Goal: Task Accomplishment & Management: Use online tool/utility

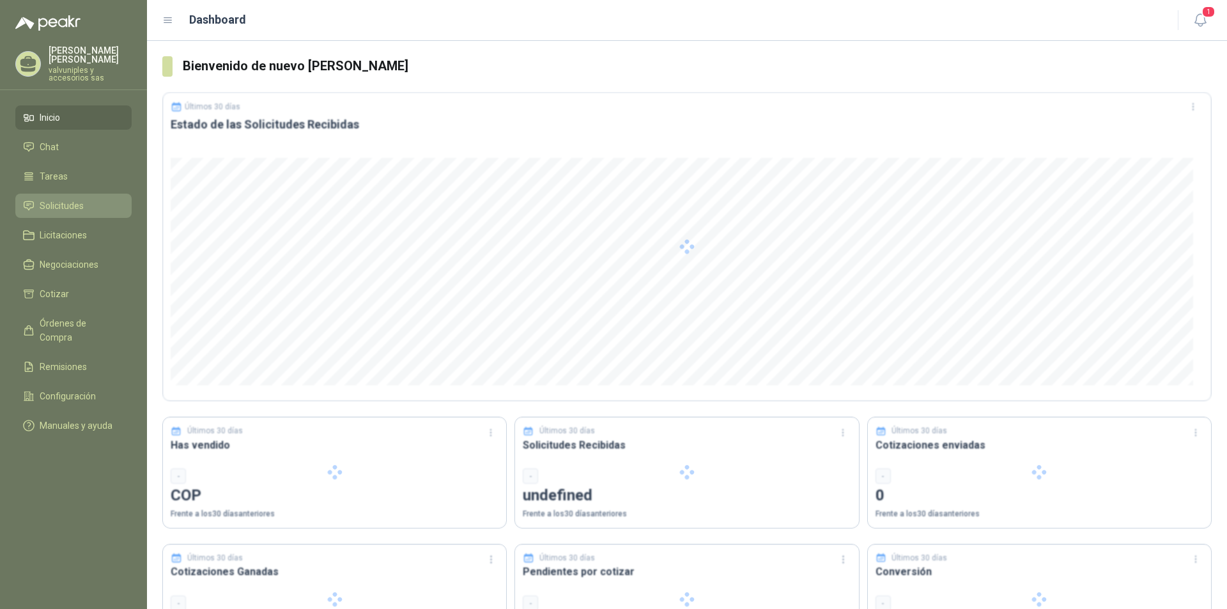
click at [56, 199] on span "Solicitudes" at bounding box center [62, 206] width 44 height 14
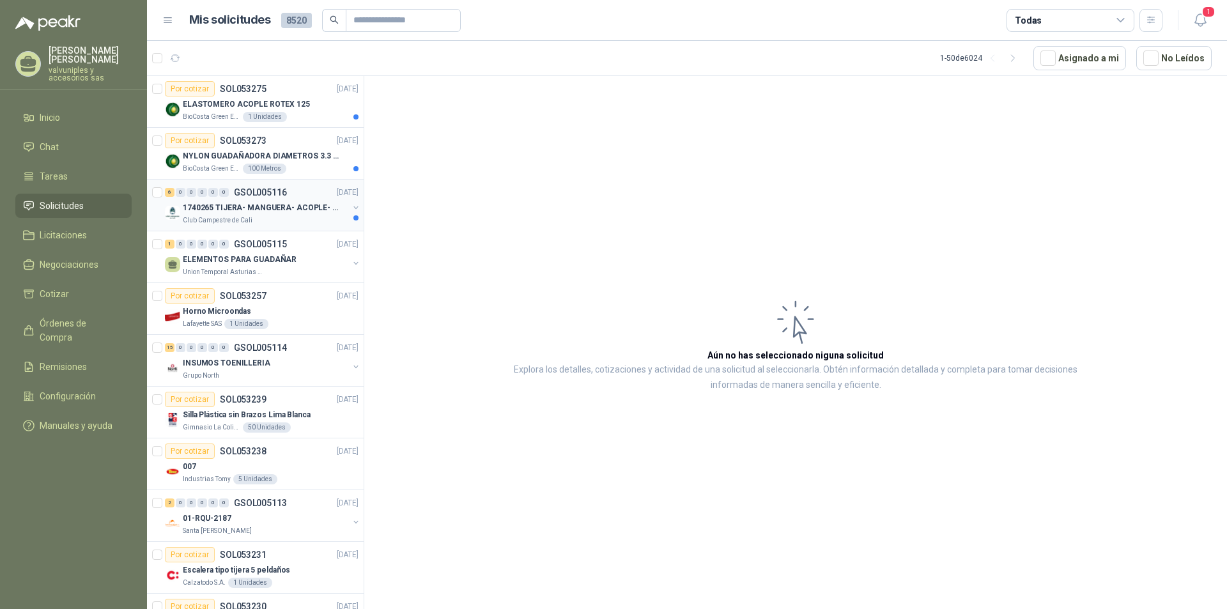
click at [247, 207] on p "1740265 TIJERA- MANGUERA- ACOPLE- SURTIDORES" at bounding box center [262, 208] width 159 height 12
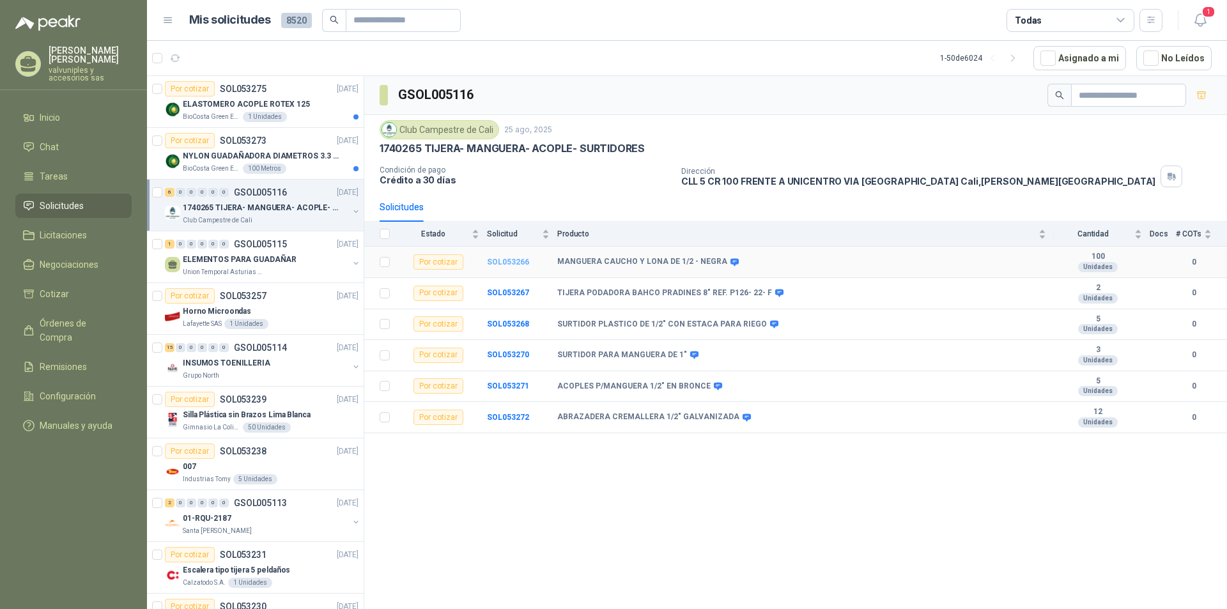
click at [507, 259] on b "SOL053266" at bounding box center [508, 261] width 42 height 9
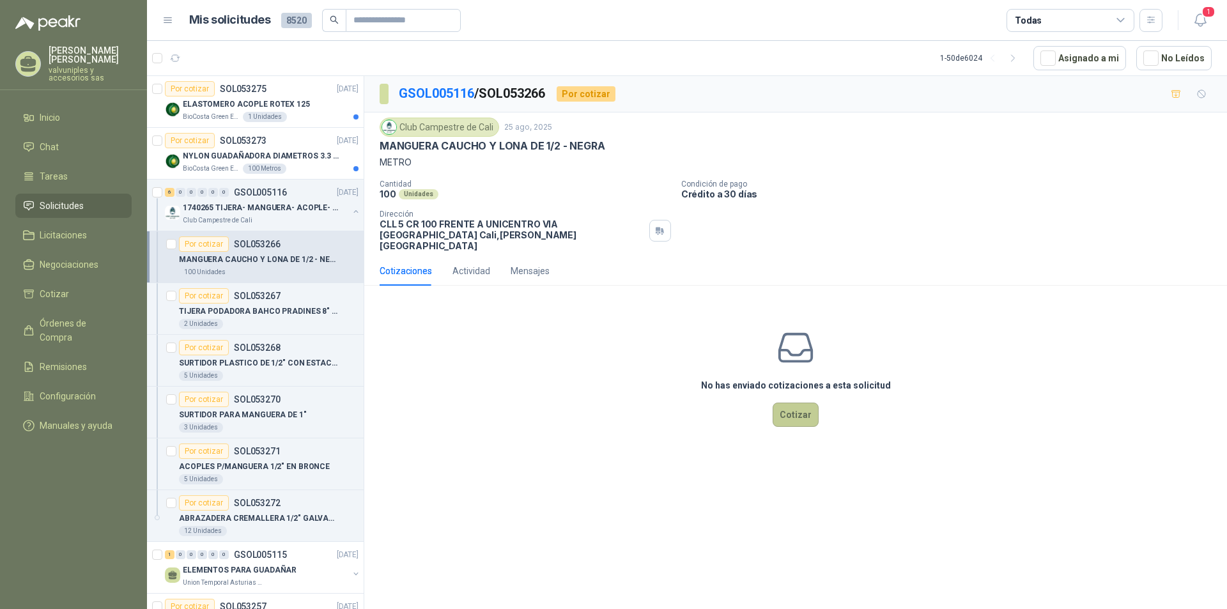
click at [799, 403] on button "Cotizar" at bounding box center [795, 415] width 46 height 24
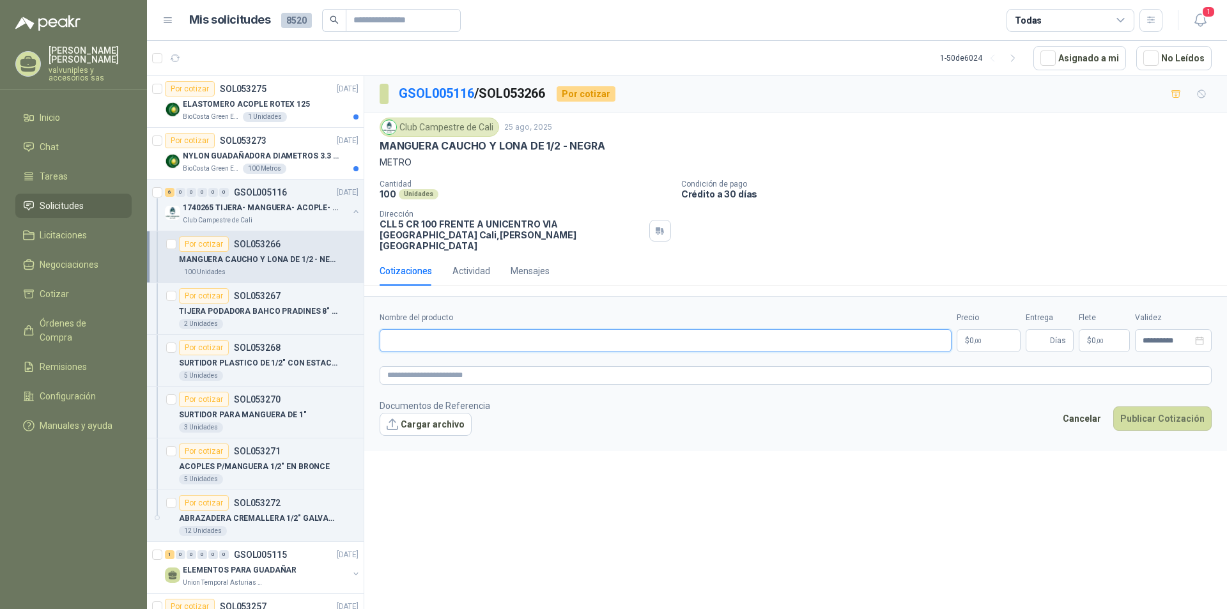
click at [480, 329] on input "Nombre del producto" at bounding box center [666, 340] width 572 height 23
type input "*"
type input "**********"
click at [985, 329] on p "$ 0 ,00" at bounding box center [988, 340] width 64 height 23
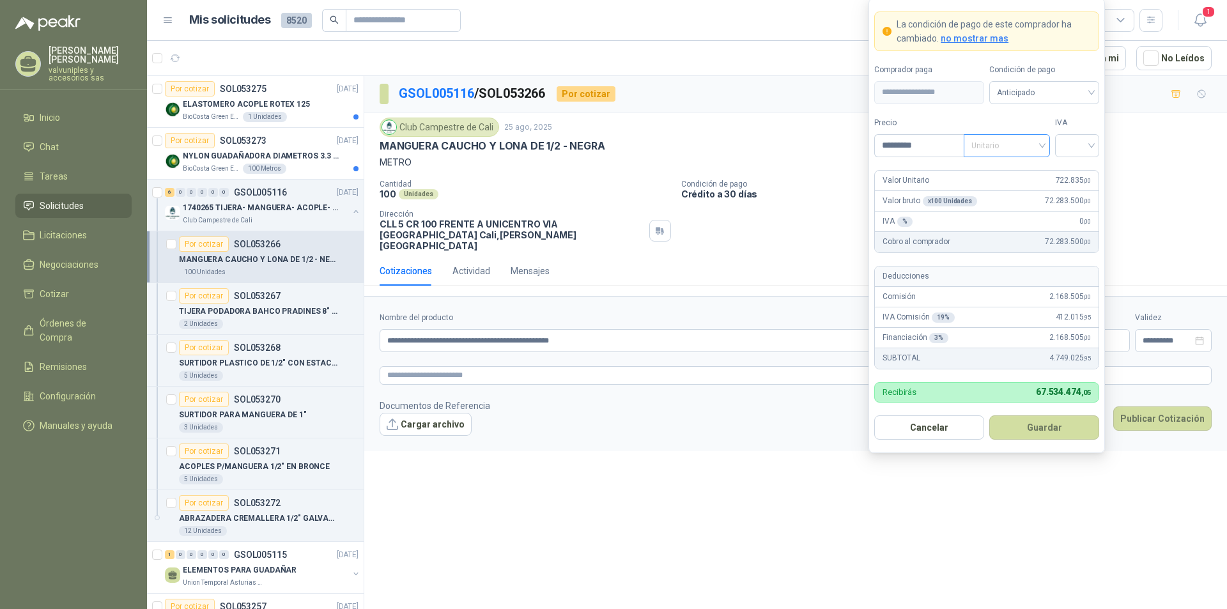
click at [1039, 147] on span "Unitario" at bounding box center [1006, 145] width 71 height 19
click at [999, 170] on div "Unitario" at bounding box center [1007, 172] width 66 height 14
click at [1091, 143] on input "search" at bounding box center [1077, 144] width 29 height 19
click at [1079, 169] on div "19%" at bounding box center [1077, 172] width 24 height 14
drag, startPoint x: 928, startPoint y: 143, endPoint x: 919, endPoint y: 454, distance: 311.3
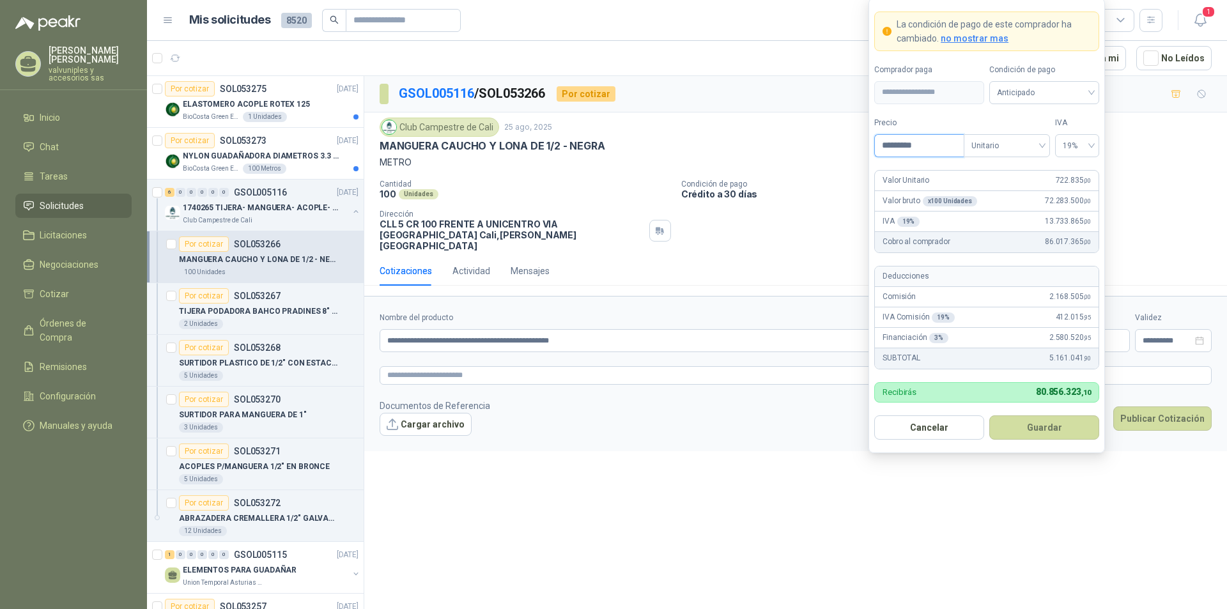
click at [886, 150] on input "*********" at bounding box center [919, 146] width 89 height 22
click at [1094, 92] on div "Anticipado" at bounding box center [1046, 92] width 110 height 23
type input "*******"
click at [1041, 139] on div "Crédito a 30 días" at bounding box center [1045, 139] width 89 height 14
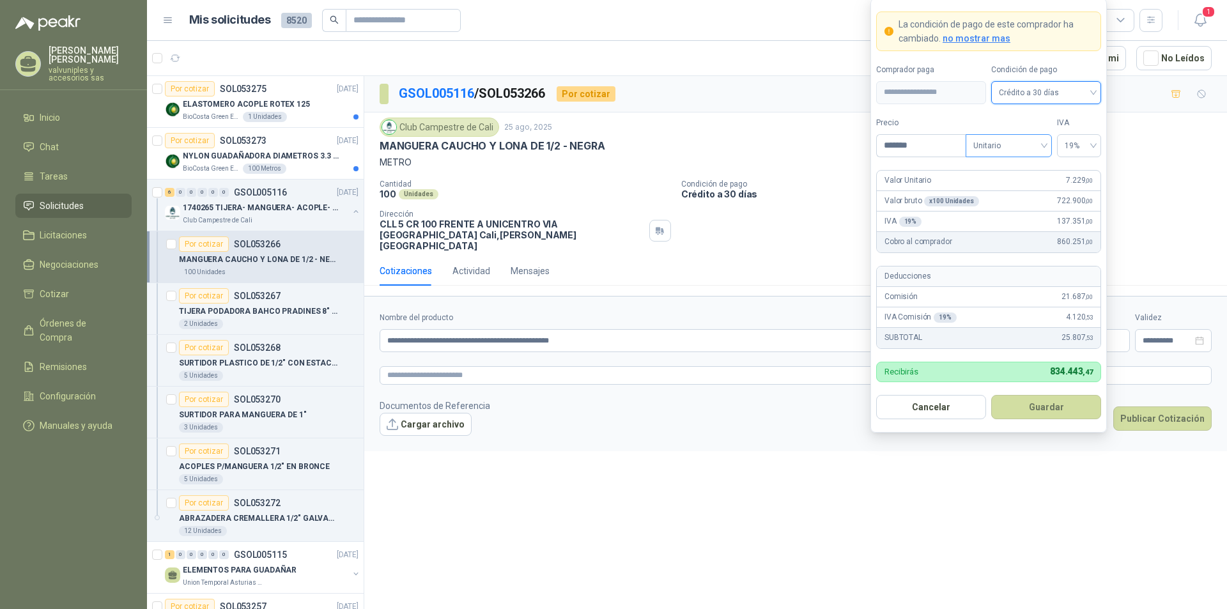
click at [1045, 146] on div "Unitario" at bounding box center [1008, 145] width 86 height 23
click at [1008, 170] on div "Unitario" at bounding box center [1009, 172] width 66 height 14
click at [1091, 145] on span "19%" at bounding box center [1078, 145] width 29 height 19
click at [1081, 172] on div "19%" at bounding box center [1079, 172] width 24 height 14
click at [1033, 407] on button "Guardar" at bounding box center [1046, 407] width 110 height 24
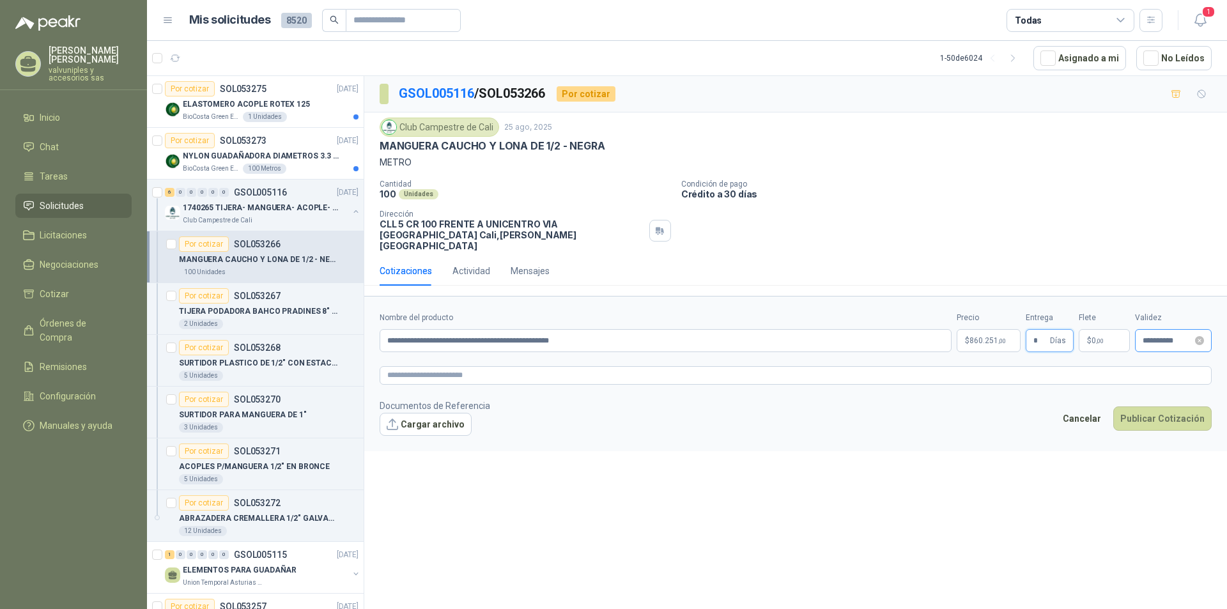
type input "*"
click at [1166, 337] on input "**********" at bounding box center [1167, 341] width 50 height 8
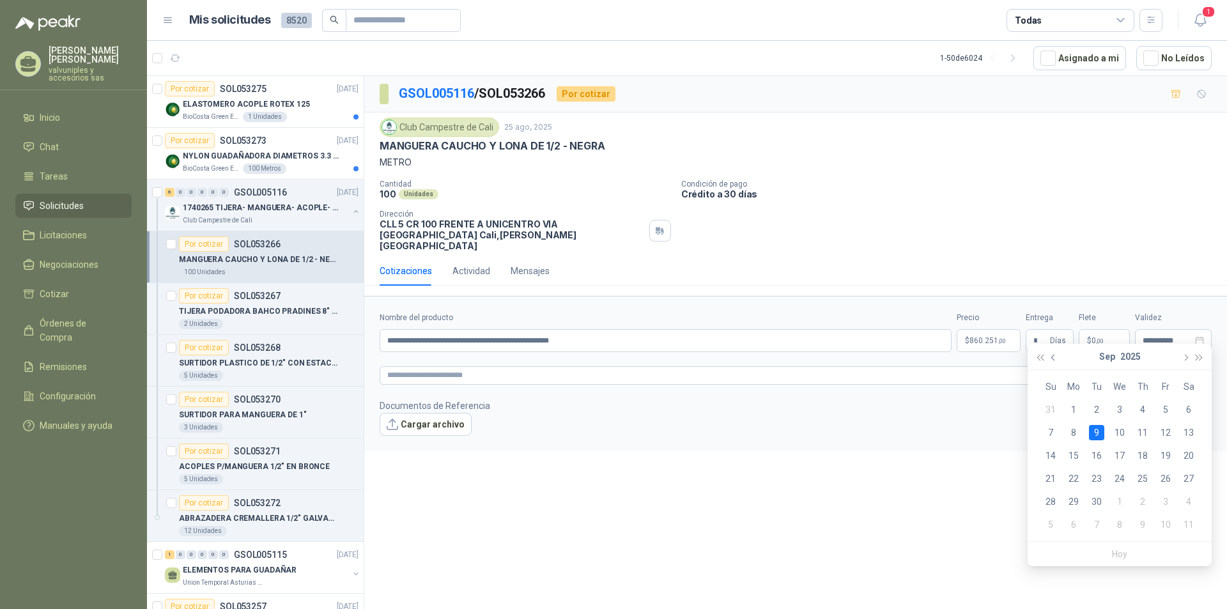
click at [1050, 358] on button "button" at bounding box center [1054, 357] width 14 height 26
type input "**********"
click at [1162, 525] on div "5" at bounding box center [1165, 524] width 15 height 15
click at [1152, 408] on button "Publicar Cotización" at bounding box center [1162, 418] width 98 height 24
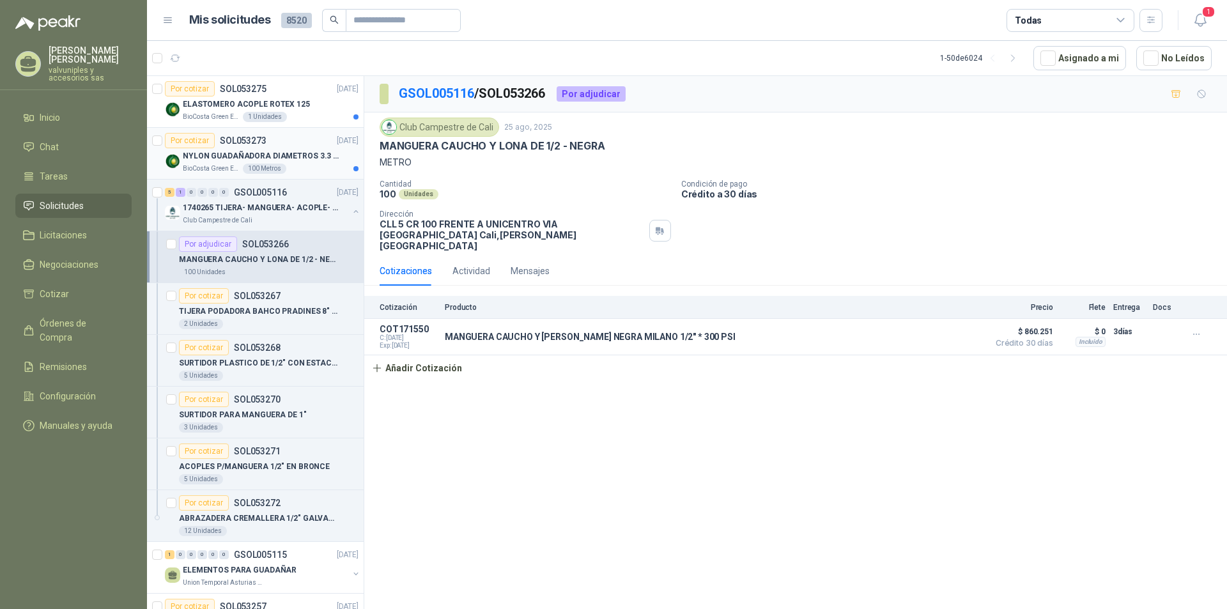
click at [217, 153] on p "NYLON GUADAÑADORA DIAMETROS 3.3 mm" at bounding box center [262, 156] width 159 height 12
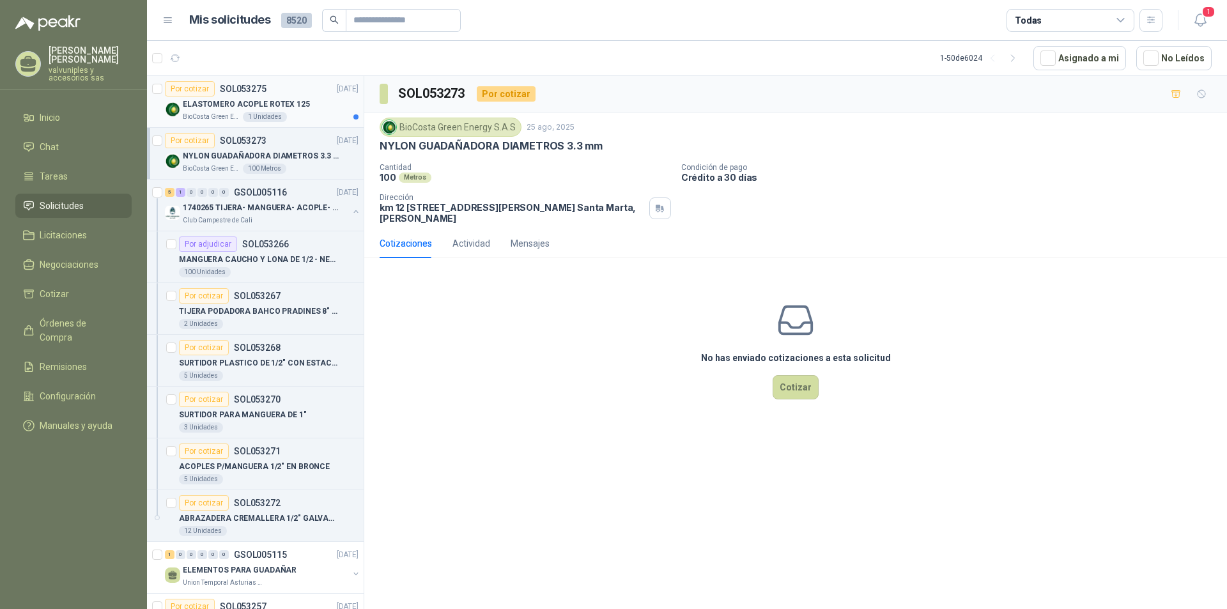
click at [227, 103] on p "ELASTOMERO ACOPLE ROTEX 125" at bounding box center [246, 104] width 127 height 12
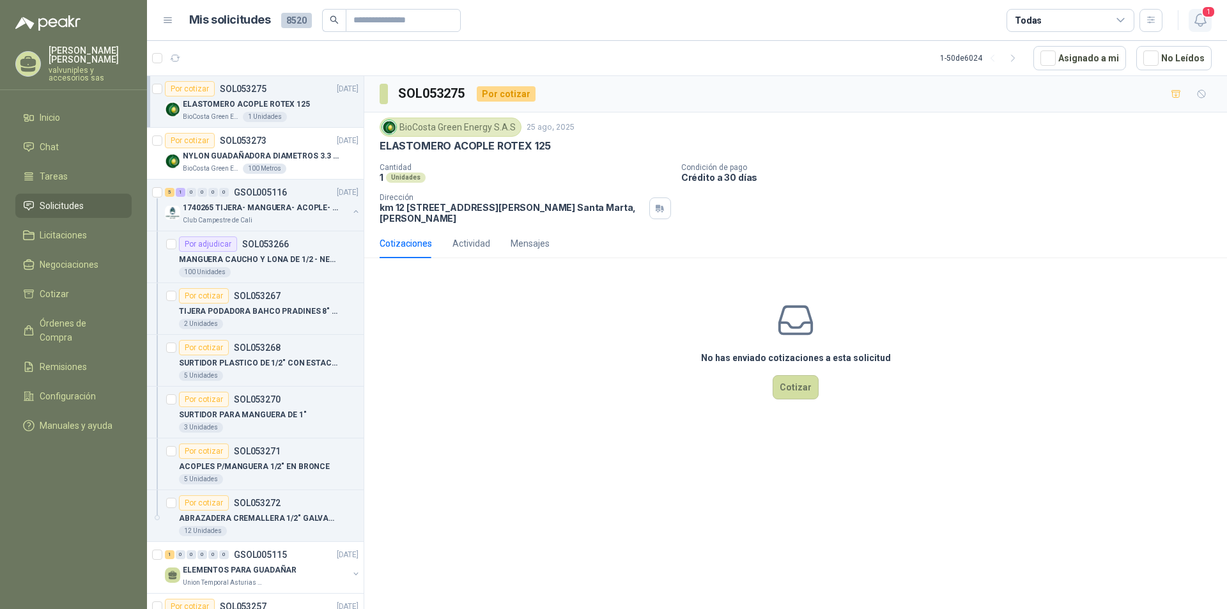
click at [1201, 17] on icon "button" at bounding box center [1200, 20] width 16 height 16
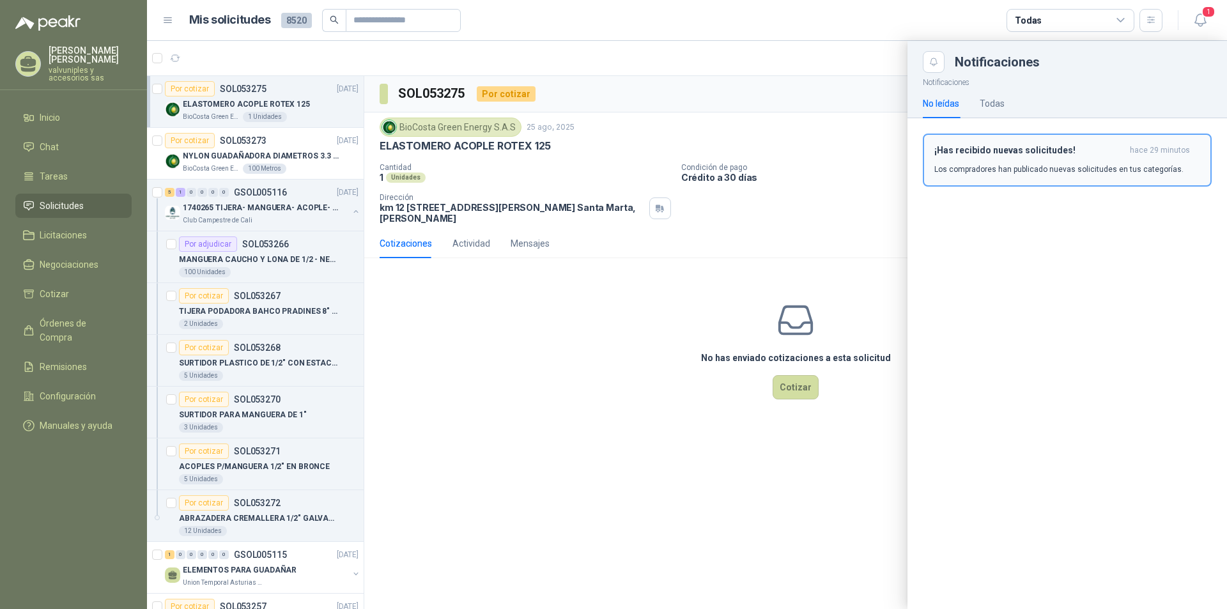
click at [992, 149] on h3 "¡Has recibido nuevas solicitudes!" at bounding box center [1029, 150] width 190 height 11
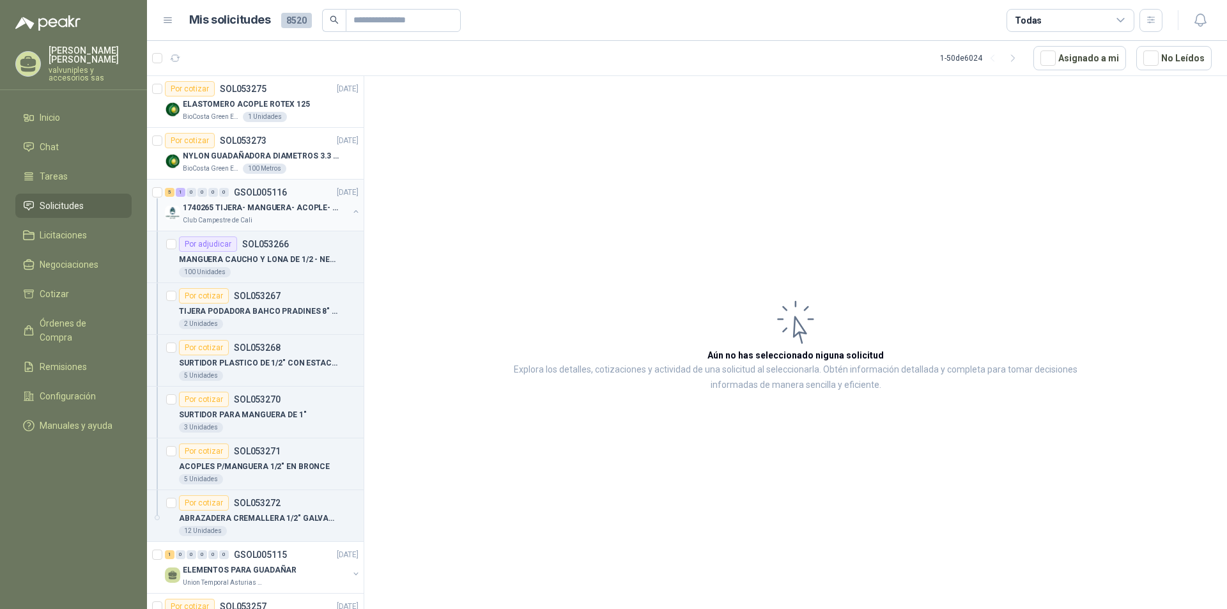
click at [246, 208] on p "1740265 TIJERA- MANGUERA- ACOPLE- SURTIDORES" at bounding box center [262, 208] width 159 height 12
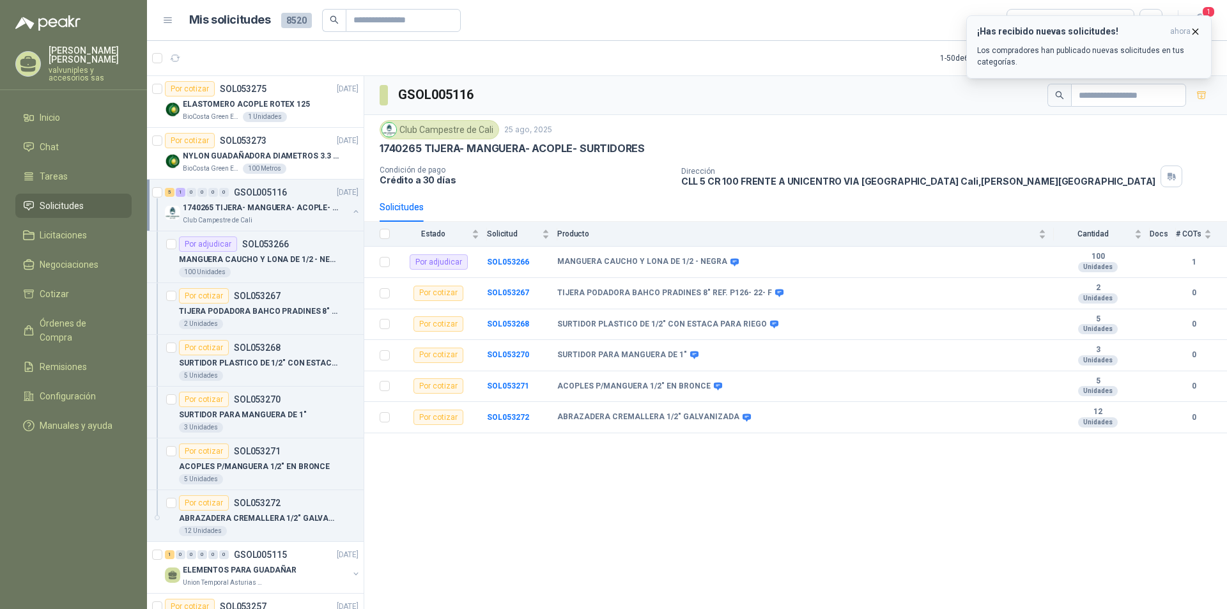
click at [1194, 33] on icon "button" at bounding box center [1195, 31] width 5 height 5
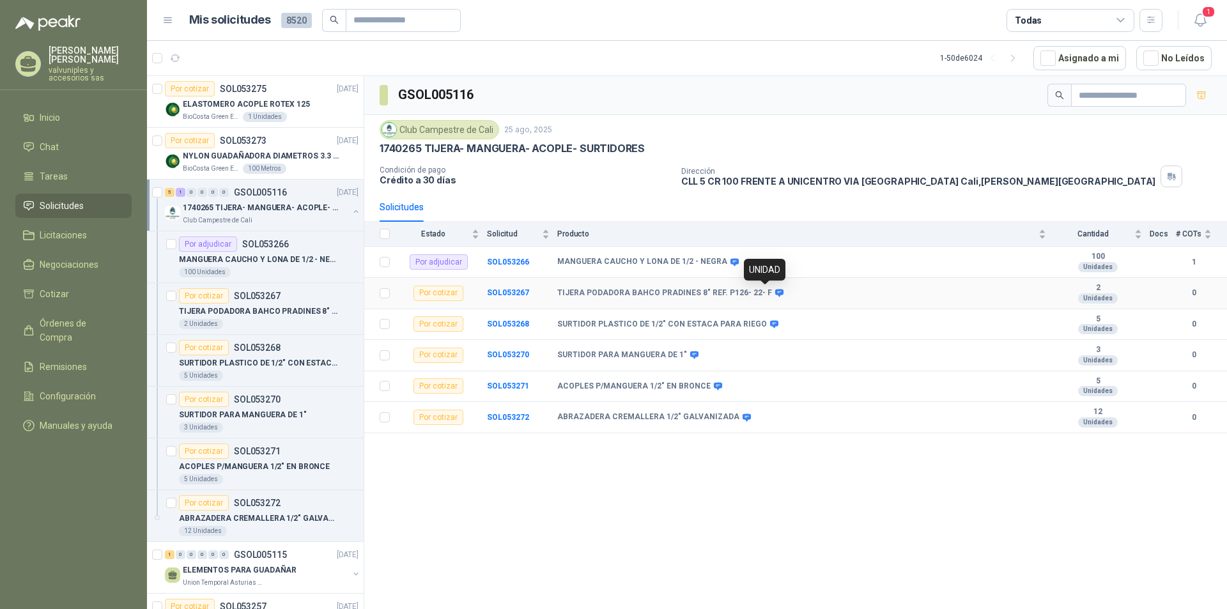
click at [775, 295] on icon at bounding box center [779, 293] width 8 height 8
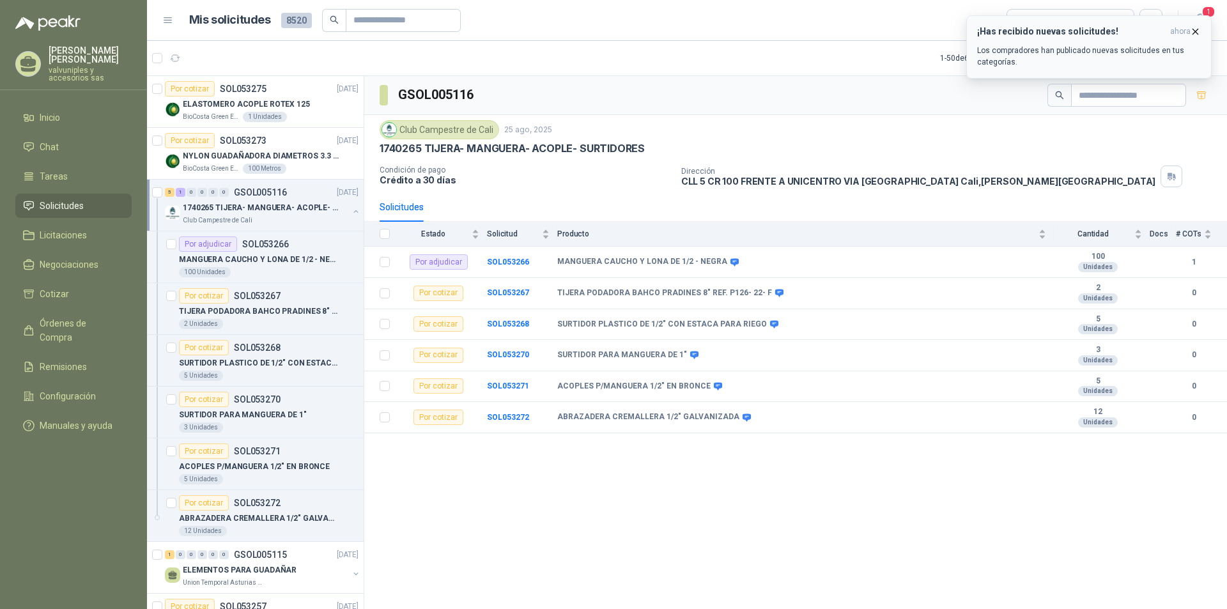
click at [1025, 35] on h3 "¡Has recibido nuevas solicitudes!" at bounding box center [1071, 31] width 188 height 11
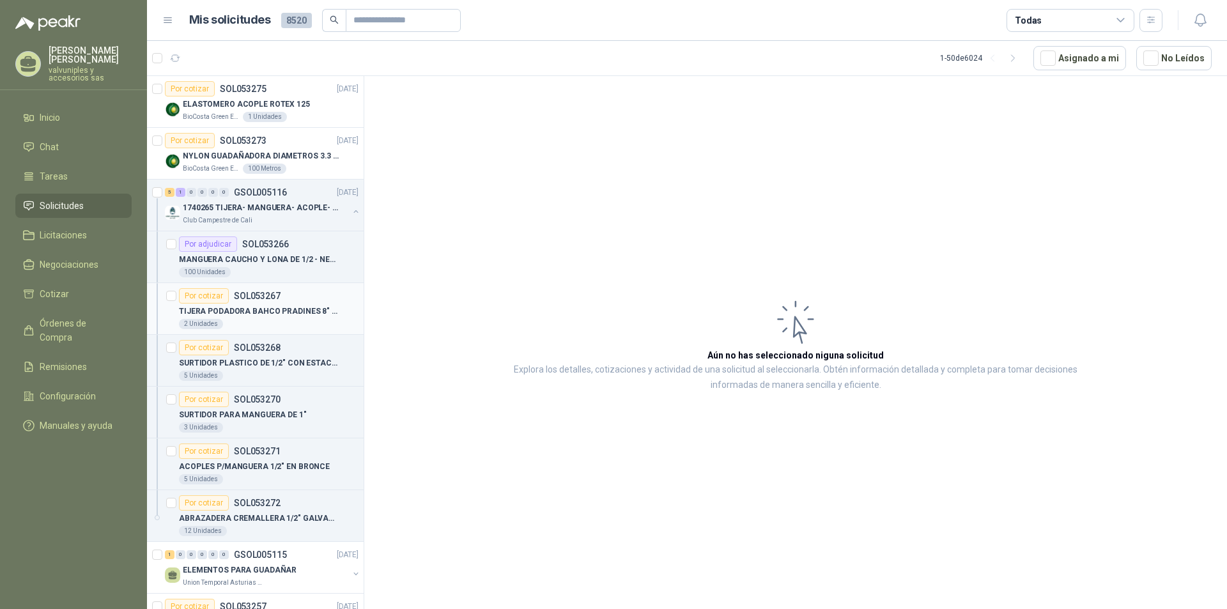
click at [252, 311] on p "TIJERA PODADORA BAHCO PRADINES 8" REF. P126- 22- F" at bounding box center [258, 311] width 159 height 12
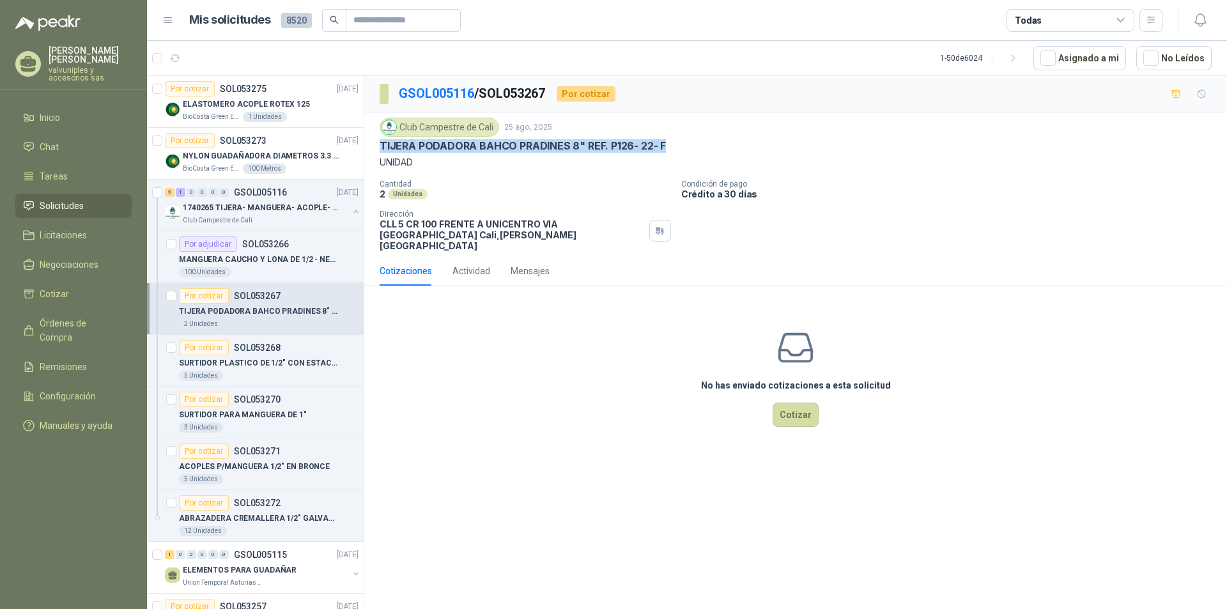
drag, startPoint x: 381, startPoint y: 145, endPoint x: 680, endPoint y: 144, distance: 299.0
click at [680, 144] on div "TIJERA PODADORA BAHCO PRADINES 8" REF. P126- 22- F" at bounding box center [796, 145] width 832 height 13
copy p "TIJERA PODADORA BAHCO PRADINES 8" REF. P126- 22- F"
click at [792, 403] on button "Cotizar" at bounding box center [795, 415] width 46 height 24
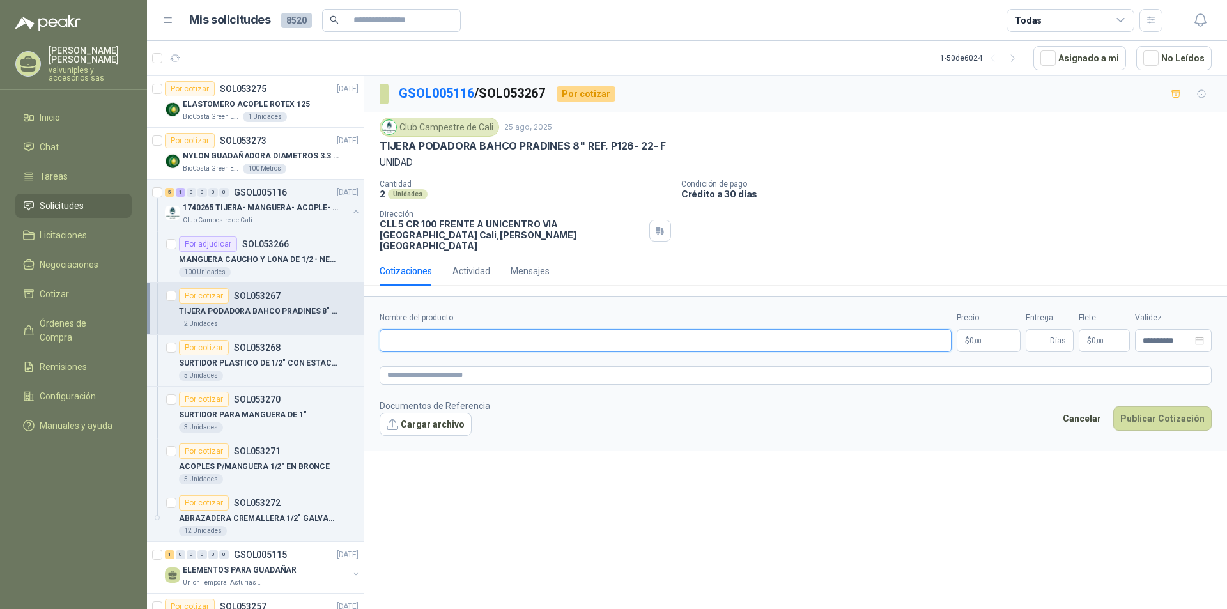
click at [442, 332] on input "Nombre del producto" at bounding box center [666, 340] width 572 height 23
paste input "**********"
type input "**********"
click at [984, 334] on body "[PERSON_NAME] valvuniples y accesorios sas Inicio Chat Tareas Solicitudes Licit…" at bounding box center [613, 304] width 1227 height 609
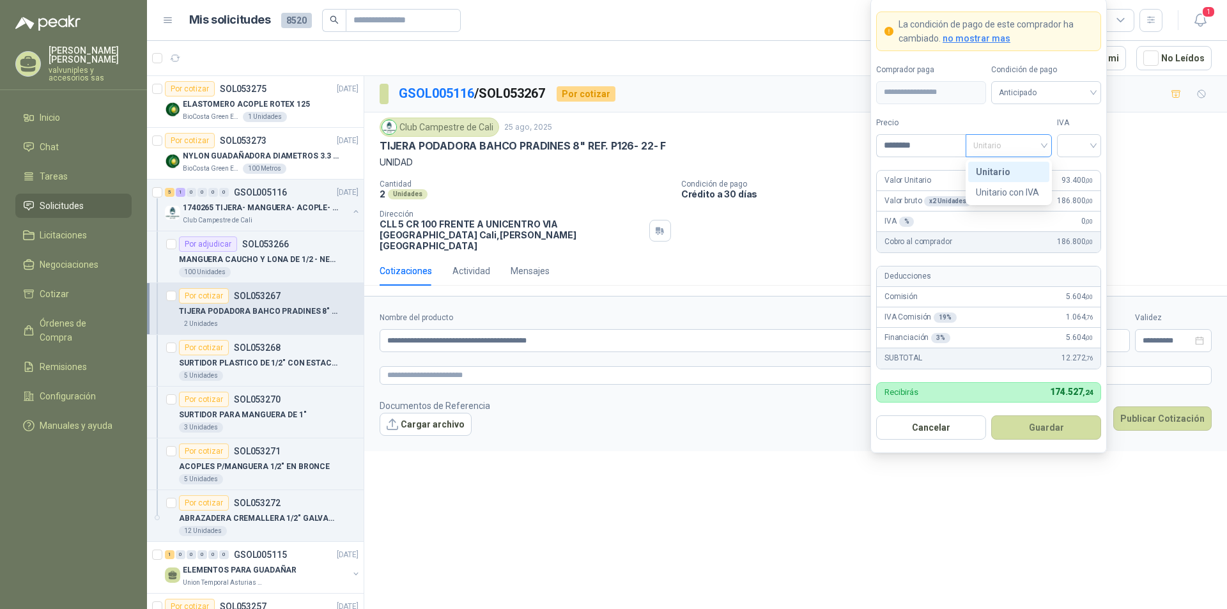
click at [1043, 147] on span "Unitario" at bounding box center [1008, 145] width 71 height 19
type input "********"
click at [1017, 169] on div "Unitario" at bounding box center [1009, 172] width 66 height 14
click at [1093, 145] on div at bounding box center [1079, 145] width 44 height 23
click at [1080, 173] on div "19%" at bounding box center [1079, 172] width 24 height 14
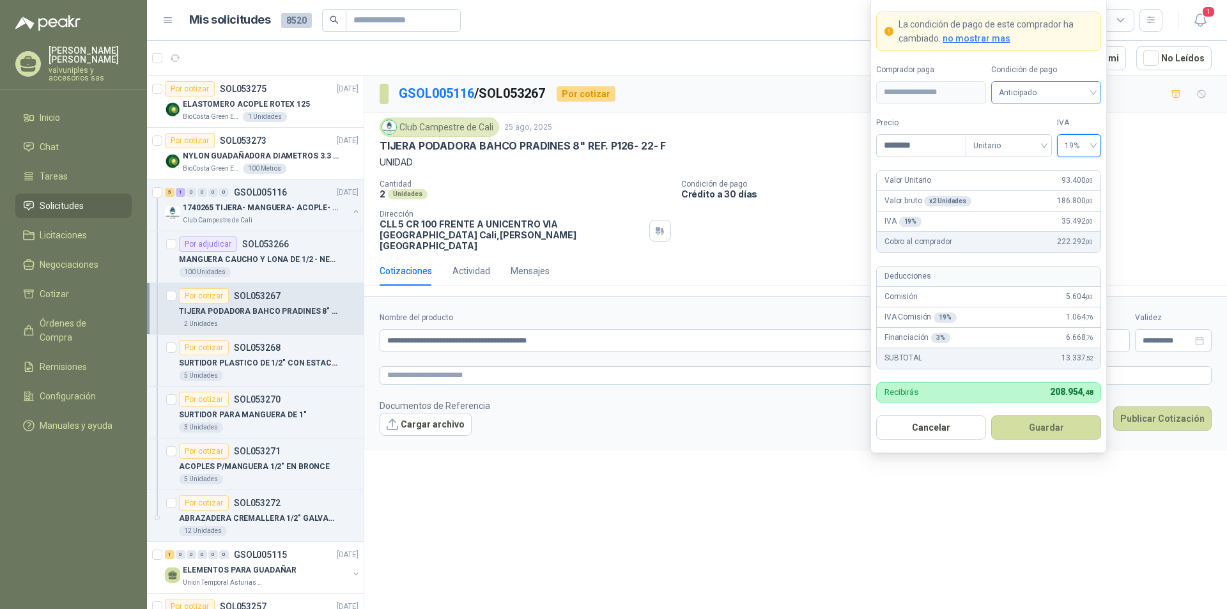
click at [1092, 93] on span "Anticipado" at bounding box center [1046, 92] width 95 height 19
click at [1054, 138] on div "Crédito a 30 días" at bounding box center [1045, 139] width 89 height 14
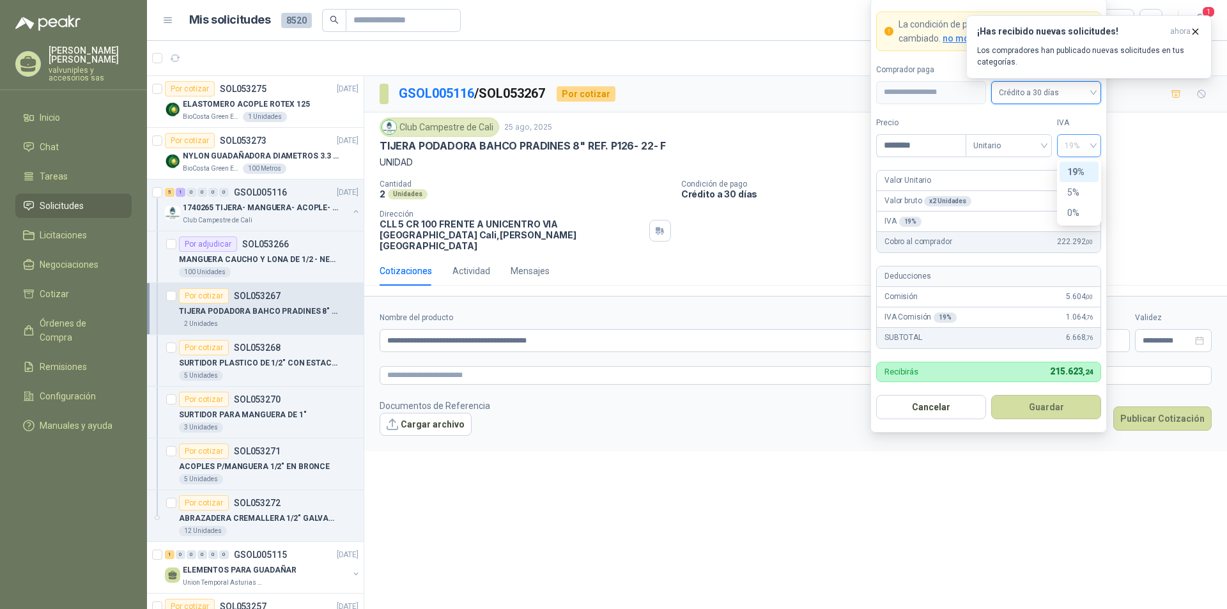
click at [1093, 144] on span "19%" at bounding box center [1078, 145] width 29 height 19
click at [1077, 192] on div "5%" at bounding box center [1079, 192] width 24 height 14
click at [1196, 33] on icon "button" at bounding box center [1195, 31] width 11 height 11
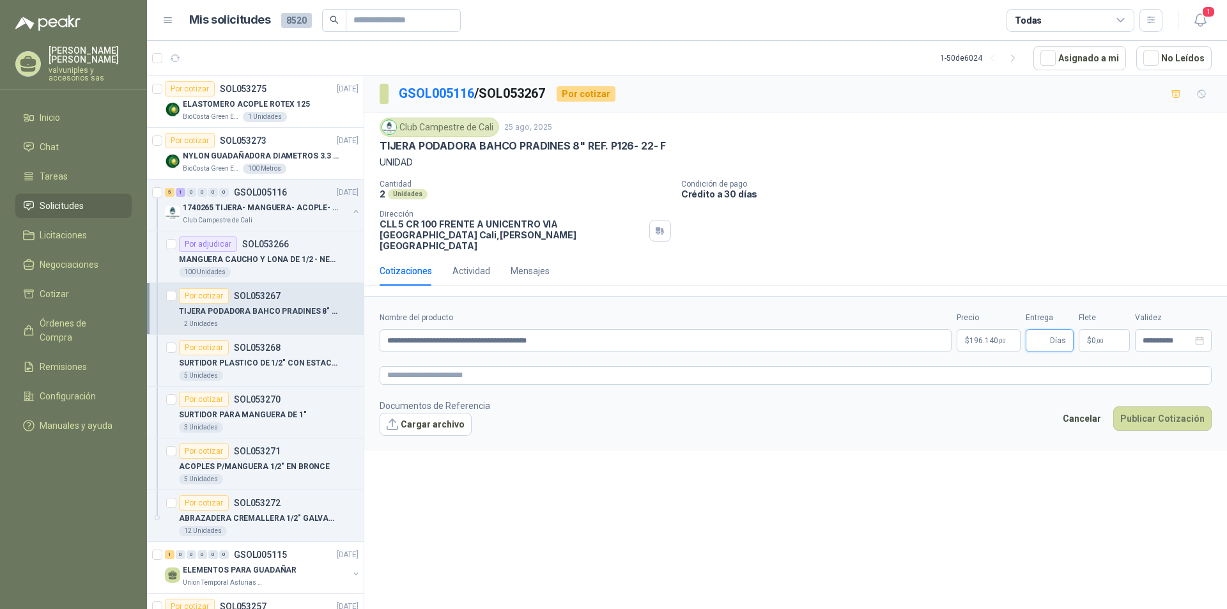
click at [1047, 330] on input "Entrega" at bounding box center [1040, 341] width 14 height 22
type input "*"
click at [1153, 335] on div "**********" at bounding box center [1173, 340] width 77 height 23
click at [1052, 353] on button "button" at bounding box center [1054, 357] width 14 height 26
type input "**********"
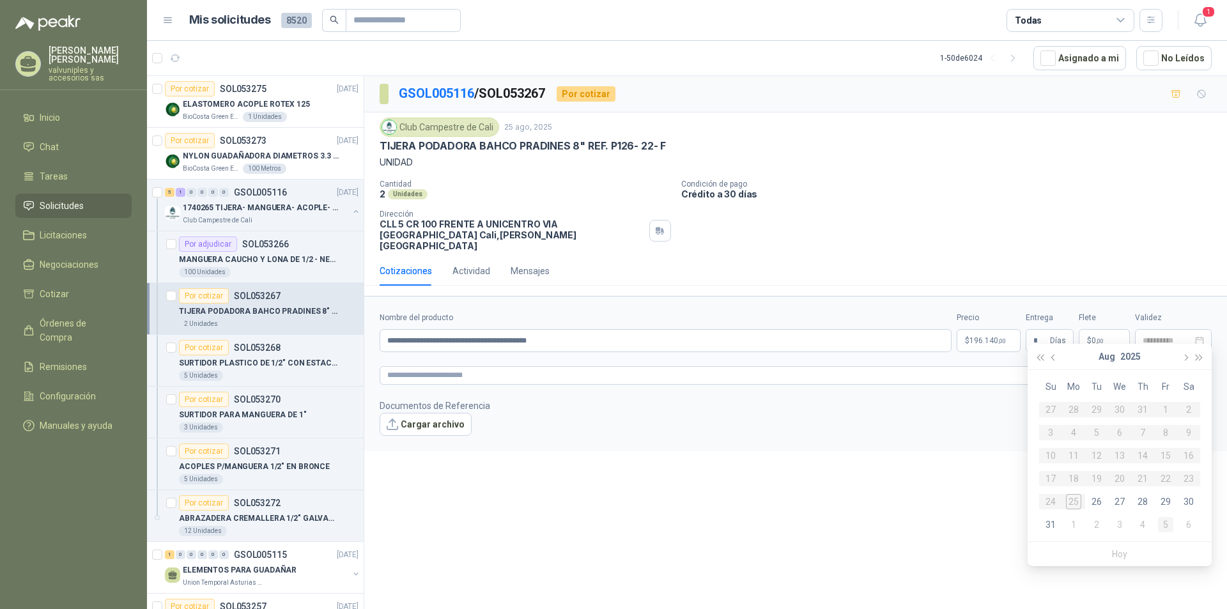
click at [1163, 525] on div "5" at bounding box center [1165, 524] width 15 height 15
click at [1142, 408] on button "Publicar Cotización" at bounding box center [1162, 418] width 98 height 24
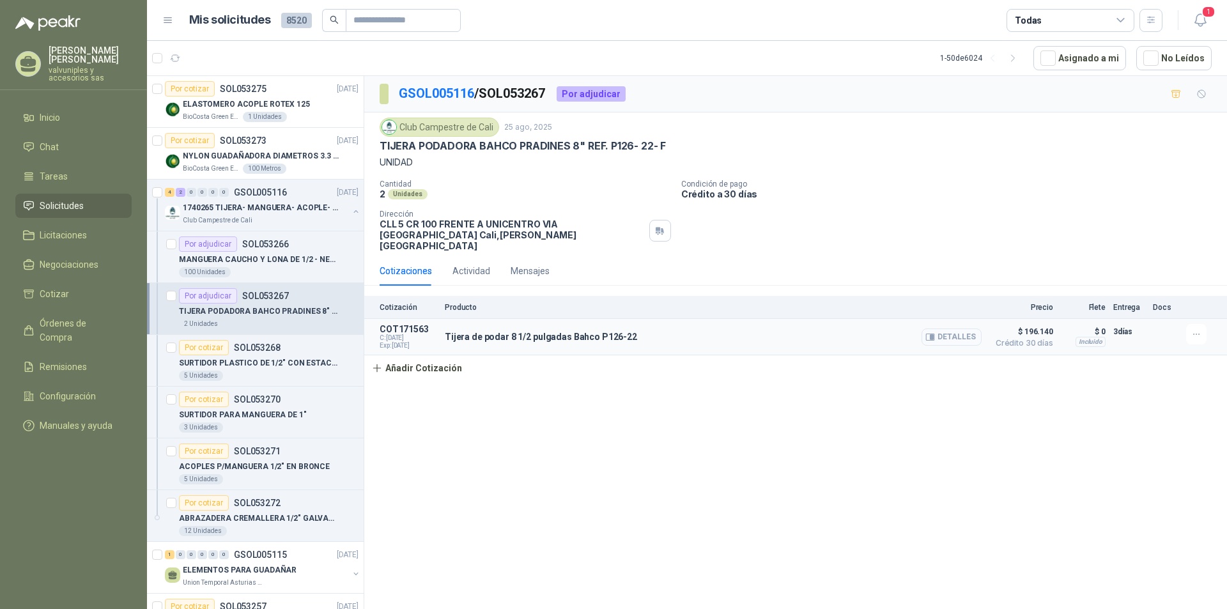
click at [954, 328] on button "Detalles" at bounding box center [951, 336] width 60 height 17
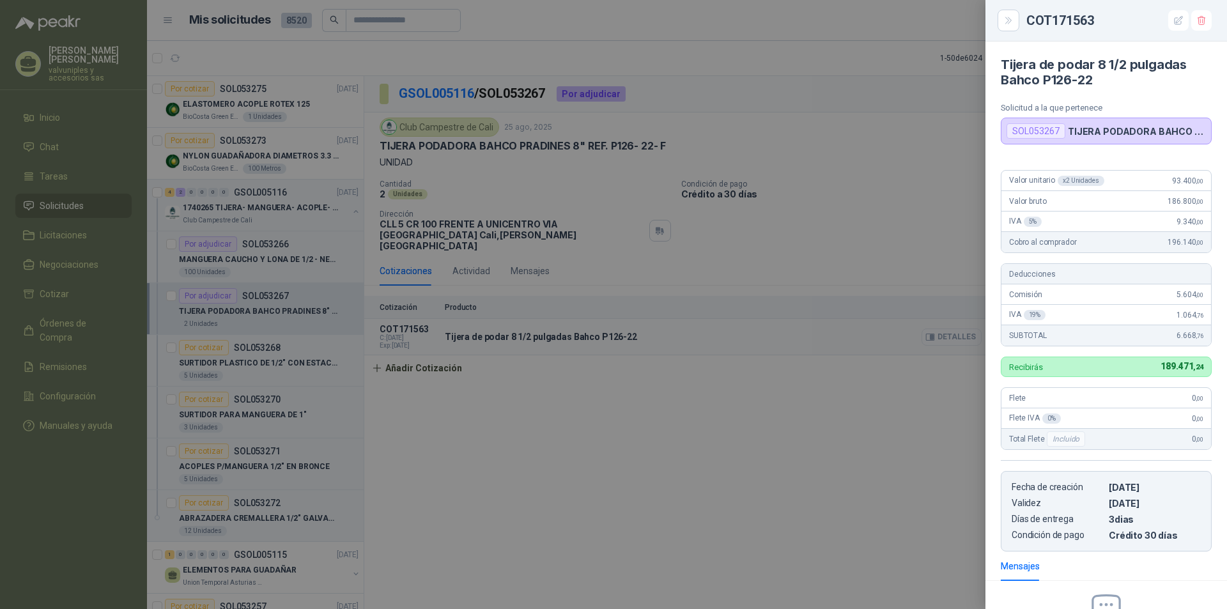
scroll to position [148, 0]
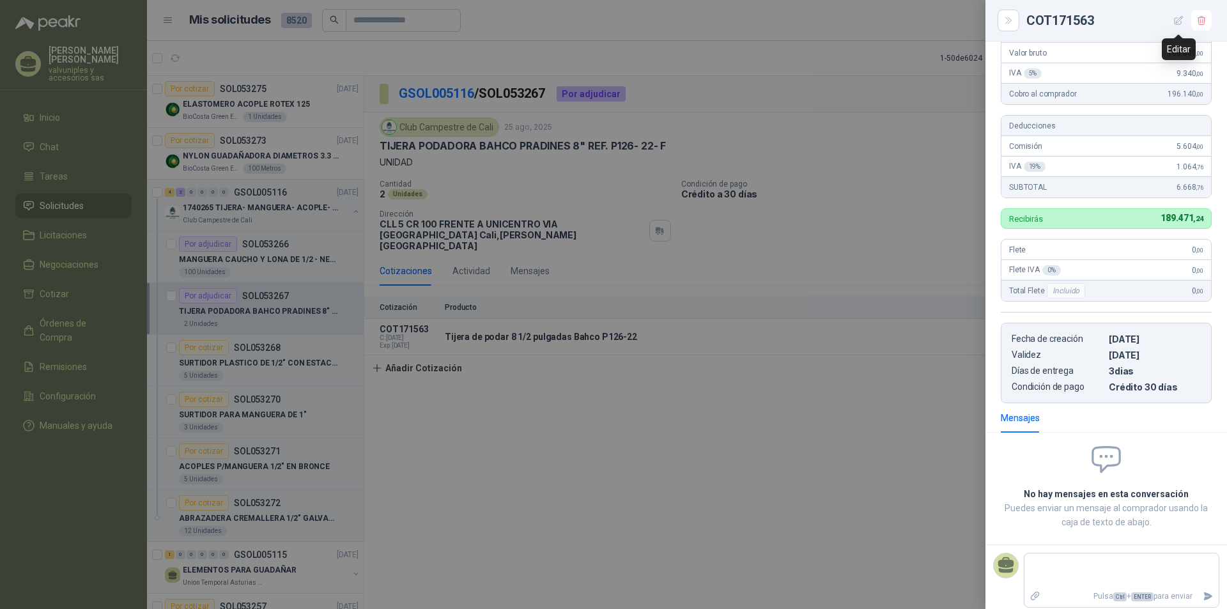
click at [1178, 20] on icon "button" at bounding box center [1178, 20] width 11 height 11
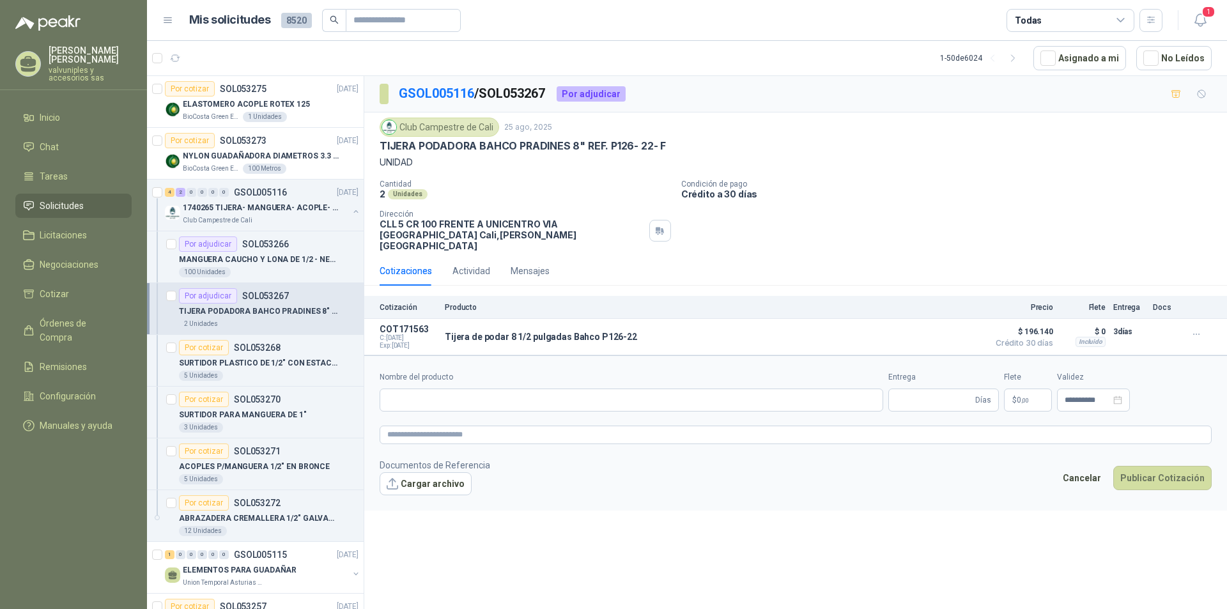
type input "**********"
type input "*"
type input "**********"
click at [988, 396] on p "$ 196.140 ,00" at bounding box center [988, 399] width 64 height 23
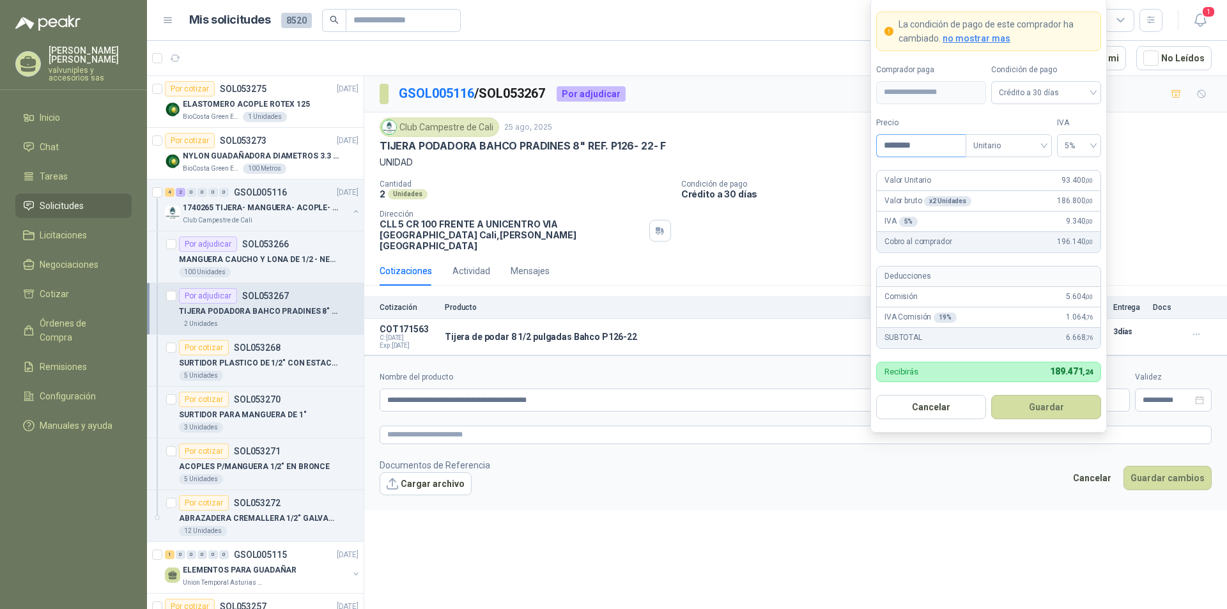
drag, startPoint x: 903, startPoint y: 145, endPoint x: 886, endPoint y: 145, distance: 17.3
click at [886, 145] on input "********" at bounding box center [921, 146] width 89 height 22
type input "********"
click at [1050, 404] on button "Guardar" at bounding box center [1046, 407] width 110 height 24
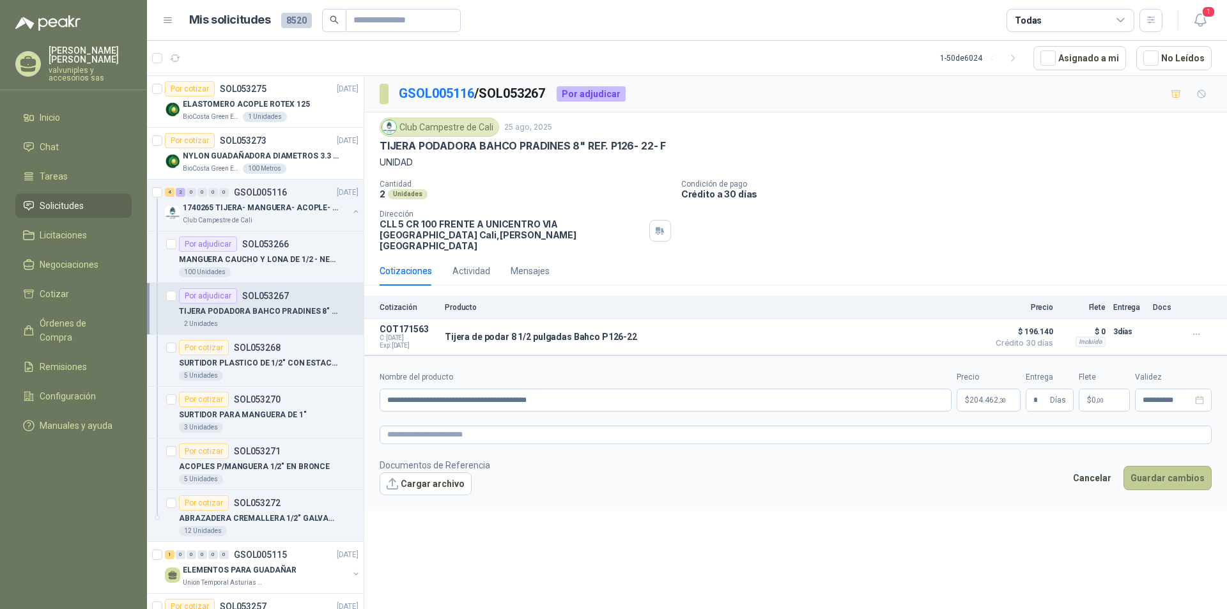
click at [1154, 468] on button "Guardar cambios" at bounding box center [1167, 478] width 88 height 24
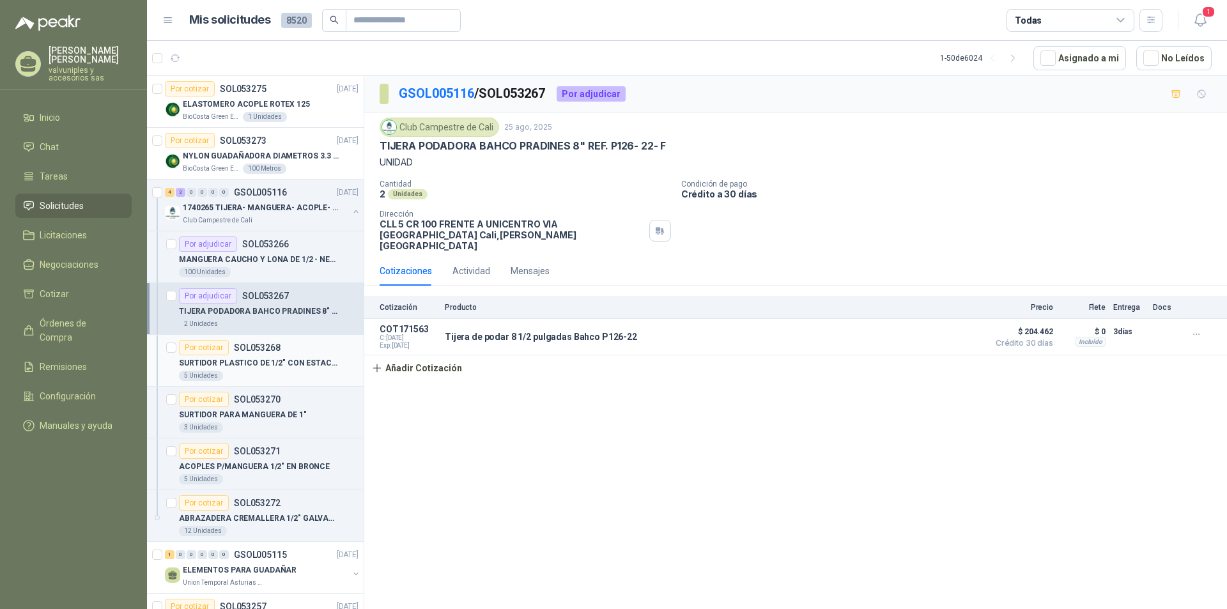
click at [247, 363] on p "SURTIDOR PLASTICO DE 1/2" CON ESTACA PARA RIEGO" at bounding box center [258, 363] width 159 height 12
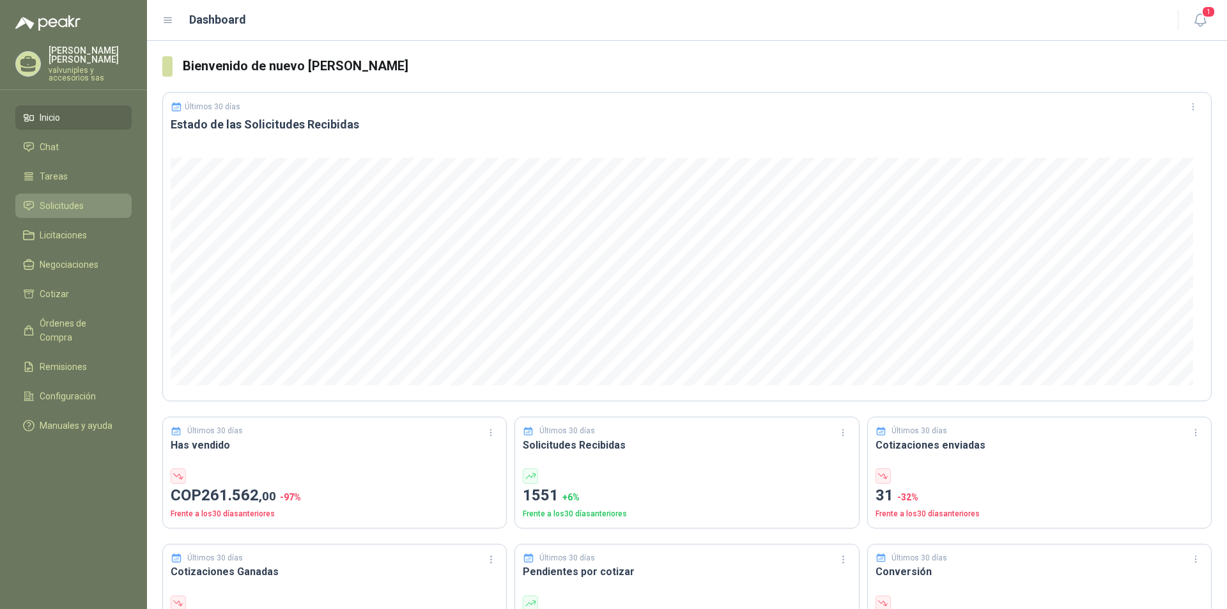
click at [65, 199] on span "Solicitudes" at bounding box center [62, 206] width 44 height 14
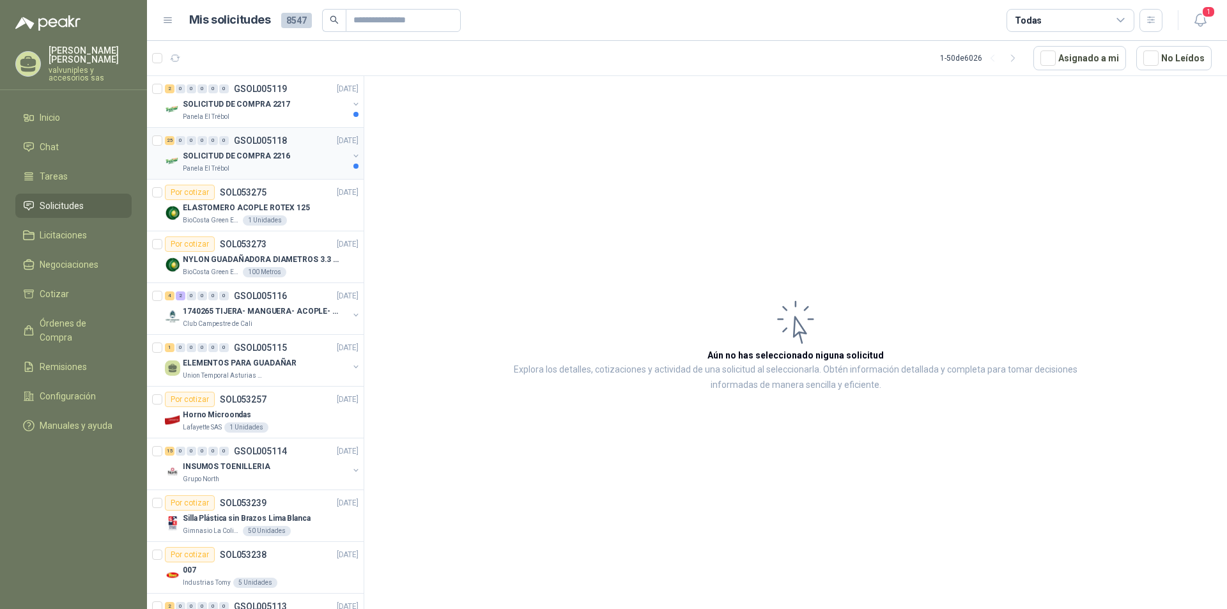
click at [223, 155] on p "SOLICITUD DE COMPRA 2216" at bounding box center [236, 156] width 107 height 12
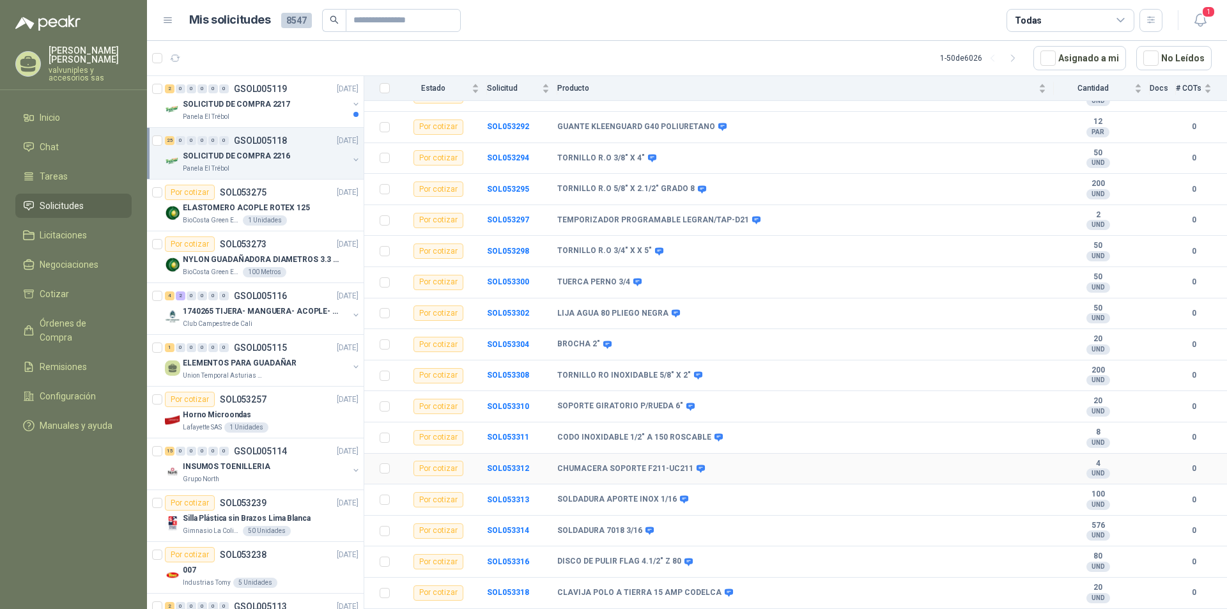
scroll to position [410, 0]
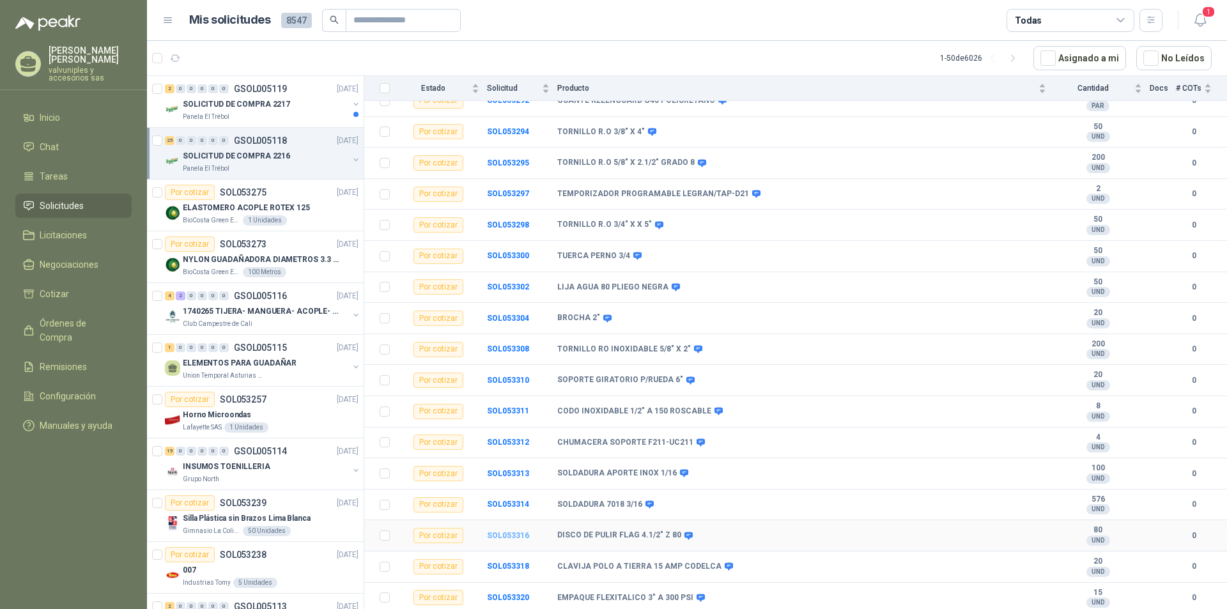
click at [508, 537] on b "SOL053316" at bounding box center [508, 535] width 42 height 9
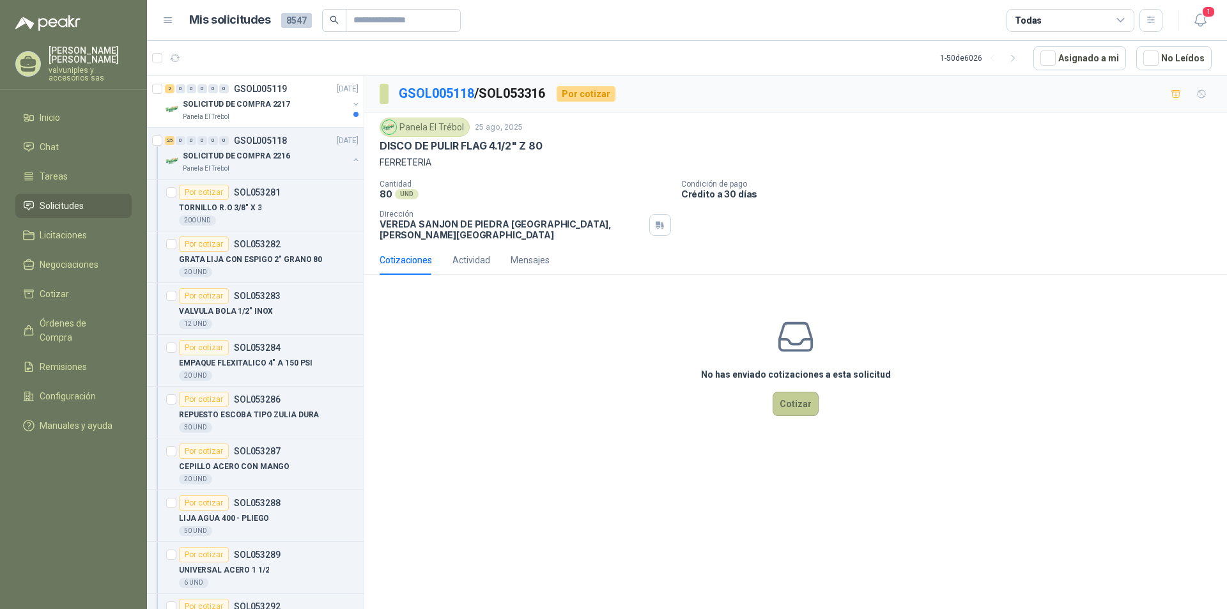
click at [792, 394] on button "Cotizar" at bounding box center [795, 404] width 46 height 24
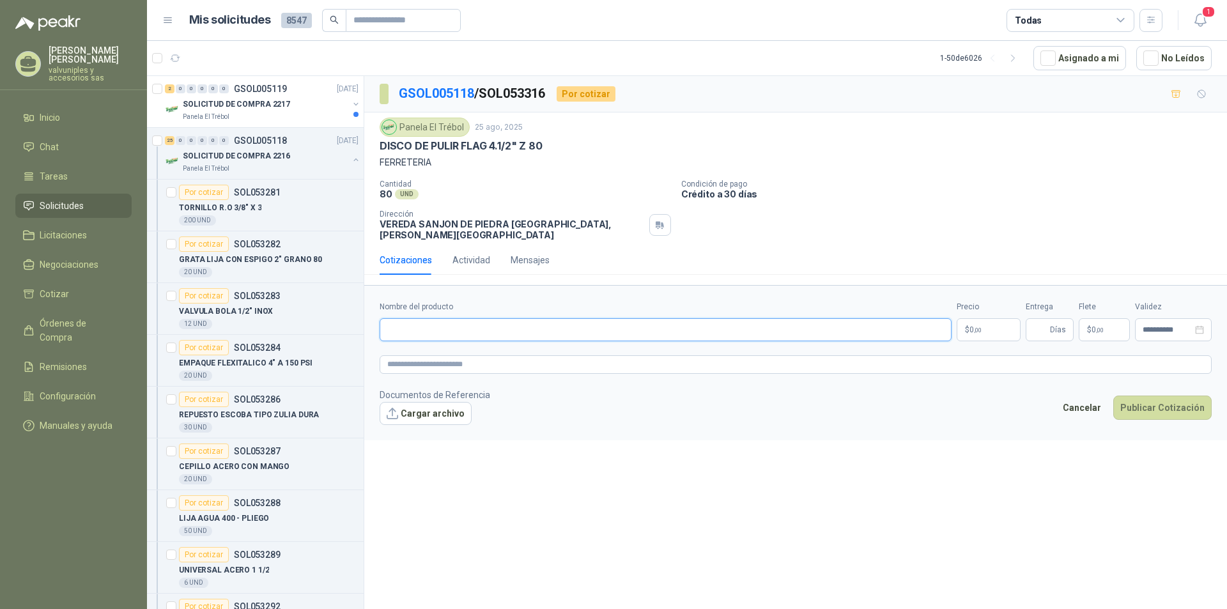
click at [427, 322] on input "Nombre del producto" at bounding box center [666, 329] width 572 height 23
type input "**********"
click at [1001, 320] on body "TARQUINO GARCIA valvuniples y accesorios sas Inicio Chat Tareas Solicitudes Lic…" at bounding box center [613, 304] width 1227 height 609
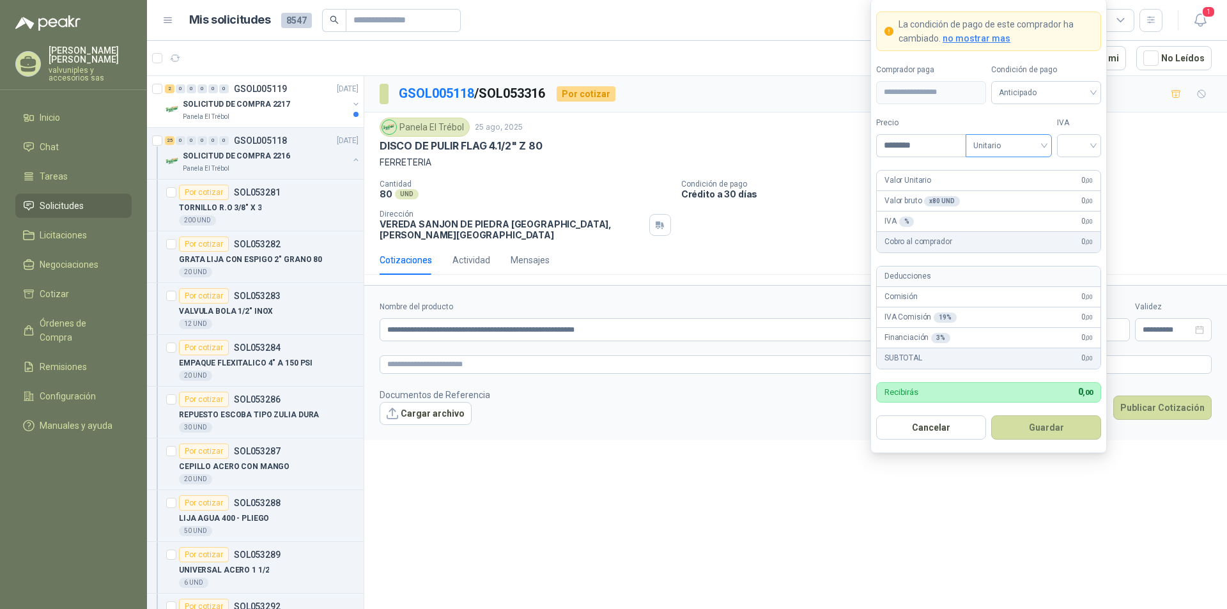
click at [1045, 143] on div "Unitario" at bounding box center [1008, 145] width 86 height 23
click at [1007, 174] on div "Unitario" at bounding box center [1009, 172] width 66 height 14
click at [1097, 145] on div at bounding box center [1079, 145] width 44 height 23
click at [1077, 169] on div "19%" at bounding box center [1079, 172] width 24 height 14
click at [1043, 423] on button "Guardar" at bounding box center [1046, 427] width 110 height 24
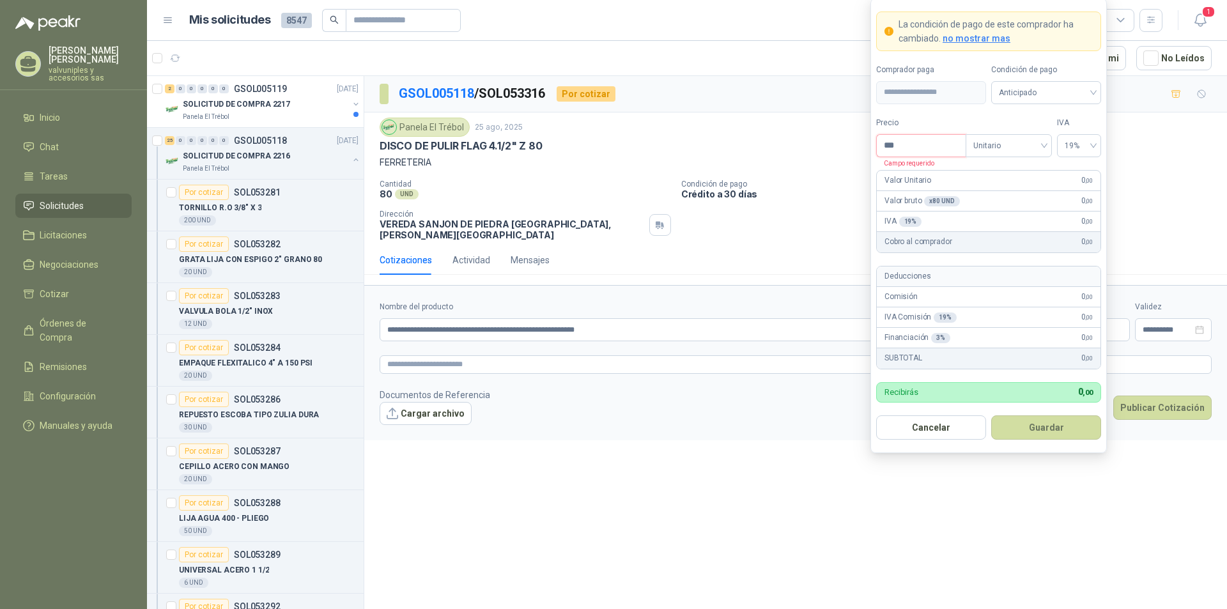
drag, startPoint x: 924, startPoint y: 150, endPoint x: 861, endPoint y: 151, distance: 63.3
click at [863, 150] on body "TARQUINO GARCIA valvuniples y accesorios sas Inicio Chat Tareas Solicitudes Lic…" at bounding box center [613, 304] width 1227 height 609
click at [1040, 147] on span "Unitario" at bounding box center [1008, 145] width 71 height 19
type input "*******"
click at [1004, 171] on div "Unitario" at bounding box center [1009, 172] width 66 height 14
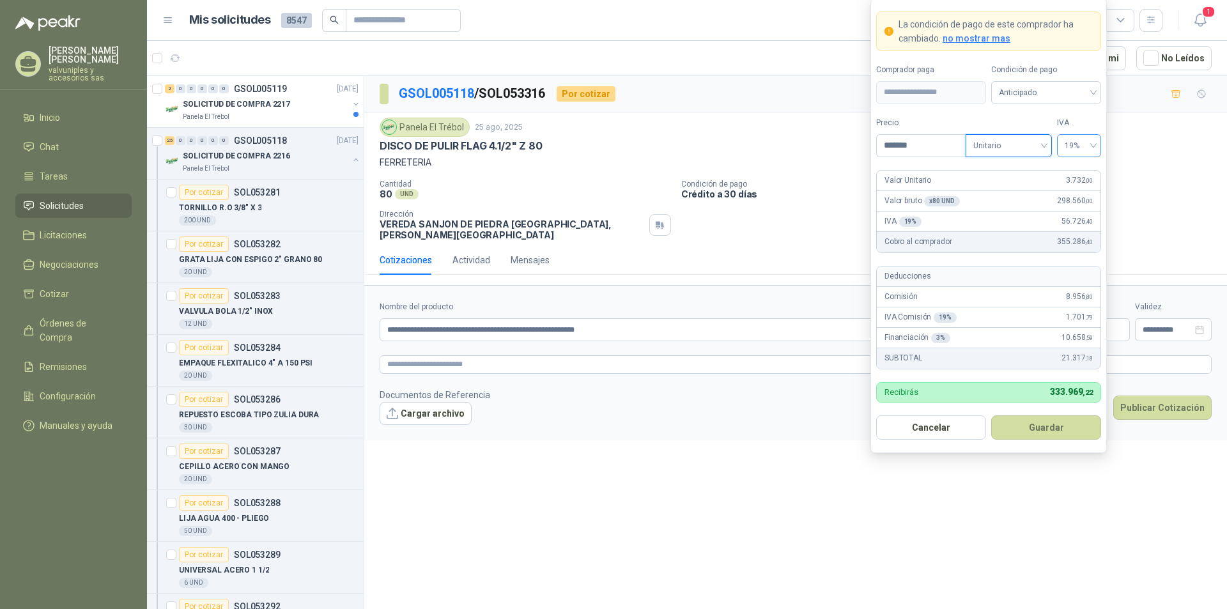
click at [1093, 142] on span "19%" at bounding box center [1078, 145] width 29 height 19
click at [1074, 170] on div "19%" at bounding box center [1079, 172] width 24 height 14
click at [1049, 429] on button "Guardar" at bounding box center [1046, 427] width 110 height 24
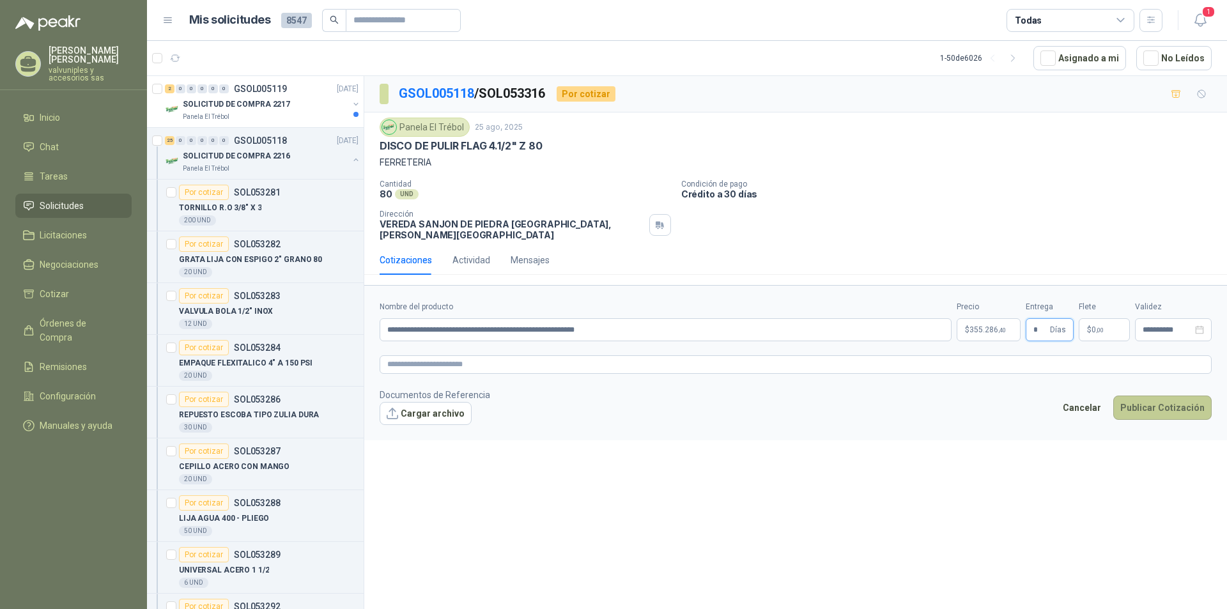
type input "*"
click at [1142, 398] on button "Publicar Cotización" at bounding box center [1162, 408] width 98 height 24
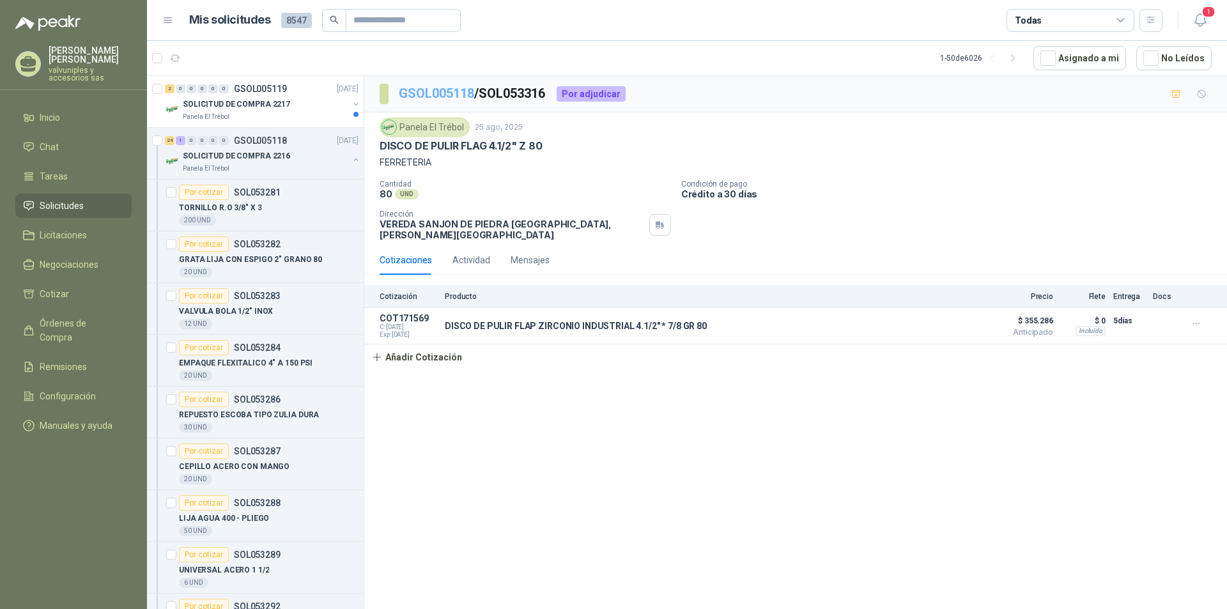
click at [444, 92] on link "GSOL005118" at bounding box center [436, 93] width 75 height 15
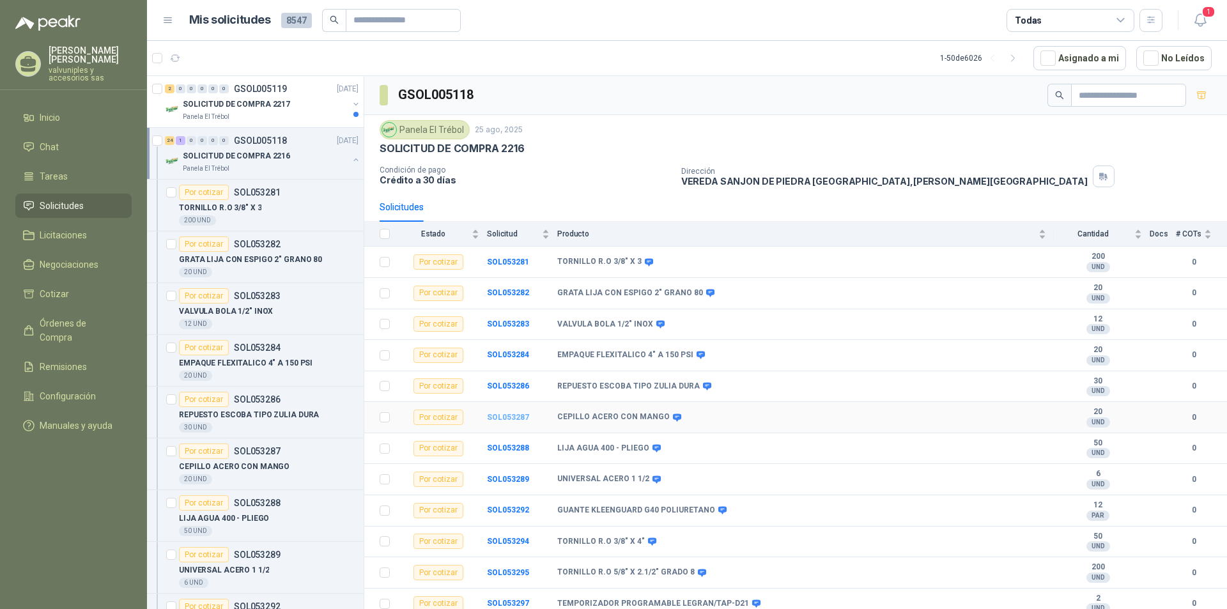
click at [509, 418] on b "SOL053287" at bounding box center [508, 417] width 42 height 9
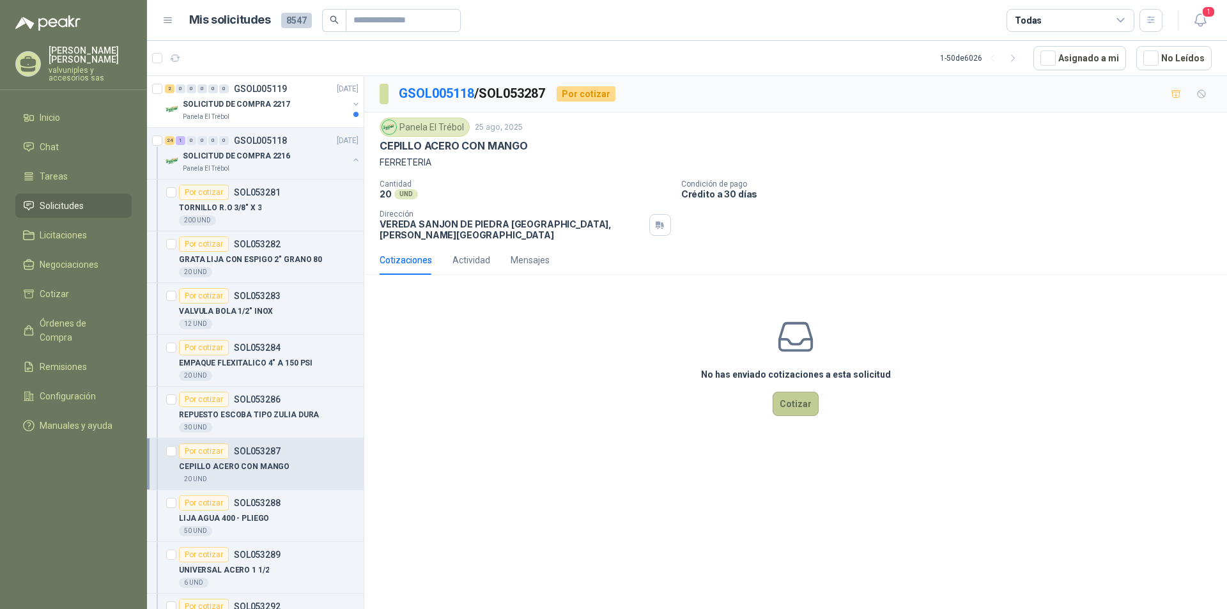
click at [788, 399] on button "Cotizar" at bounding box center [795, 404] width 46 height 24
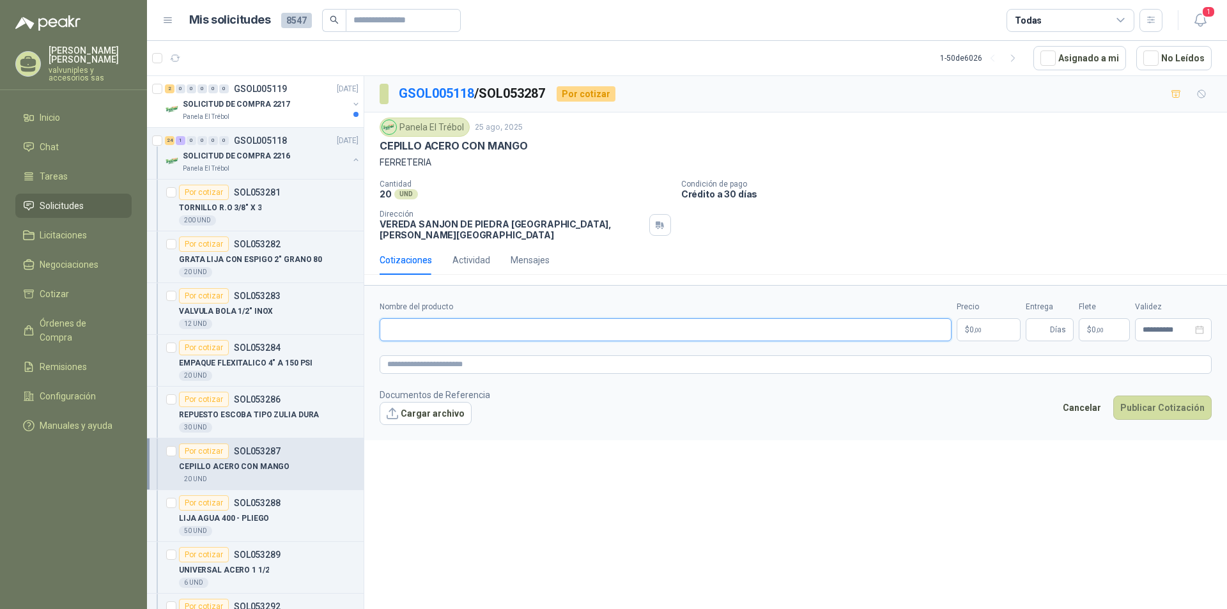
click at [427, 323] on input "Nombre del producto" at bounding box center [666, 329] width 572 height 23
type input "**********"
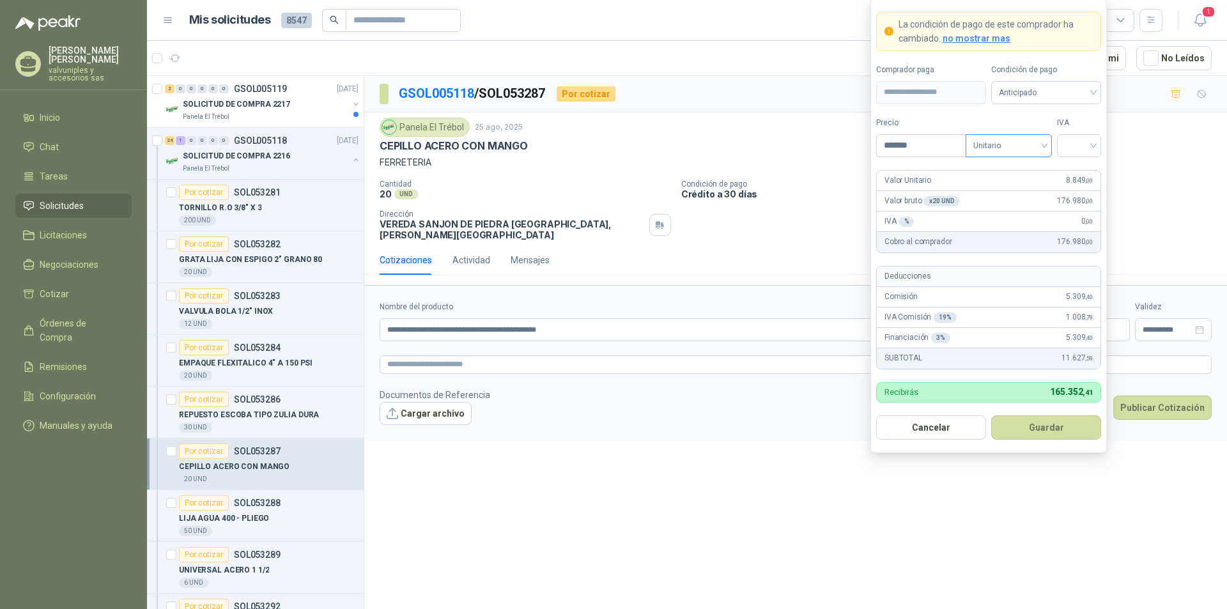
click at [1045, 144] on div "Unitario" at bounding box center [1008, 145] width 86 height 23
type input "*******"
click at [997, 170] on div "Unitario" at bounding box center [1009, 172] width 66 height 14
click at [1093, 143] on div at bounding box center [1079, 145] width 44 height 23
click at [1075, 170] on div "19%" at bounding box center [1079, 172] width 24 height 14
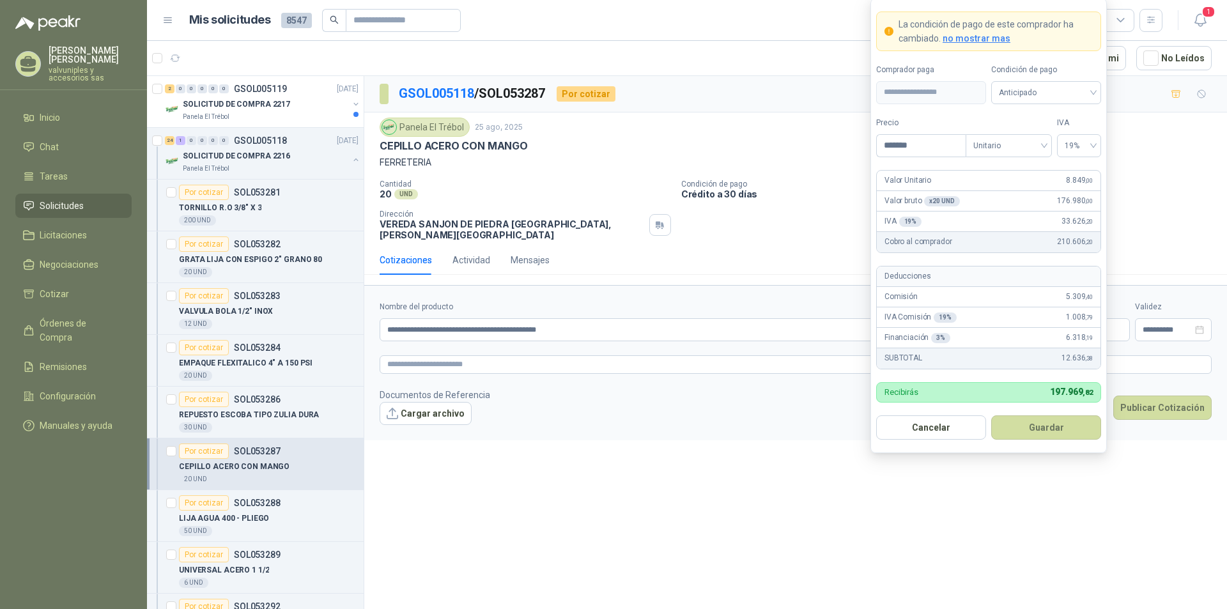
click at [1045, 424] on button "Guardar" at bounding box center [1046, 427] width 110 height 24
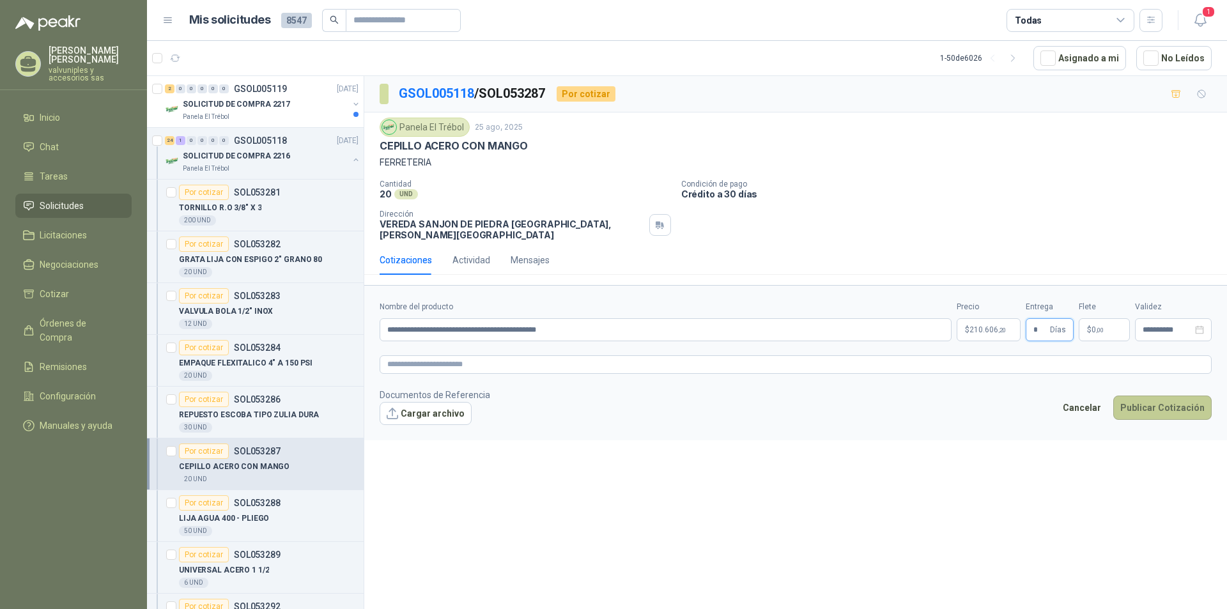
type input "*"
click at [1141, 403] on button "Publicar Cotización" at bounding box center [1162, 408] width 98 height 24
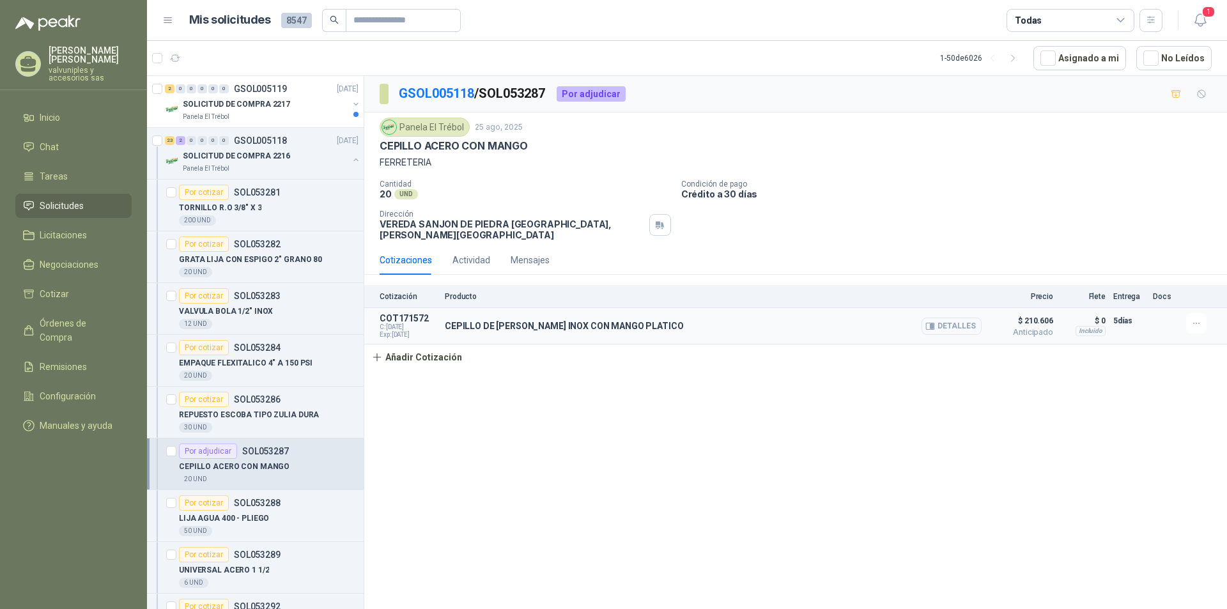
click at [949, 318] on button "Detalles" at bounding box center [951, 326] width 60 height 17
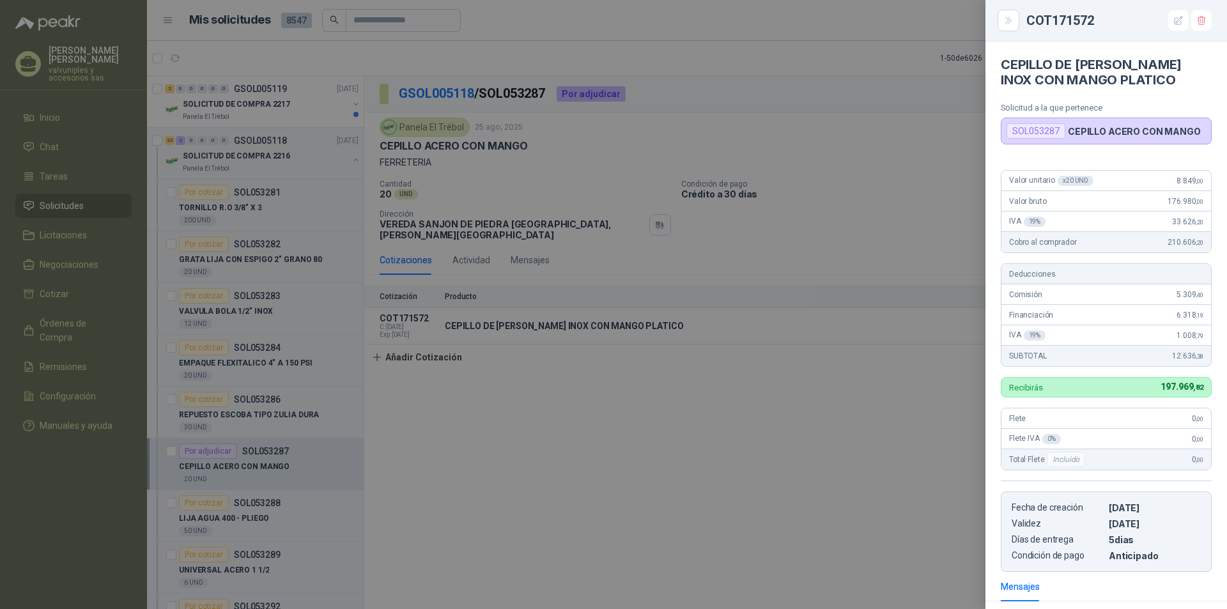
scroll to position [169, 0]
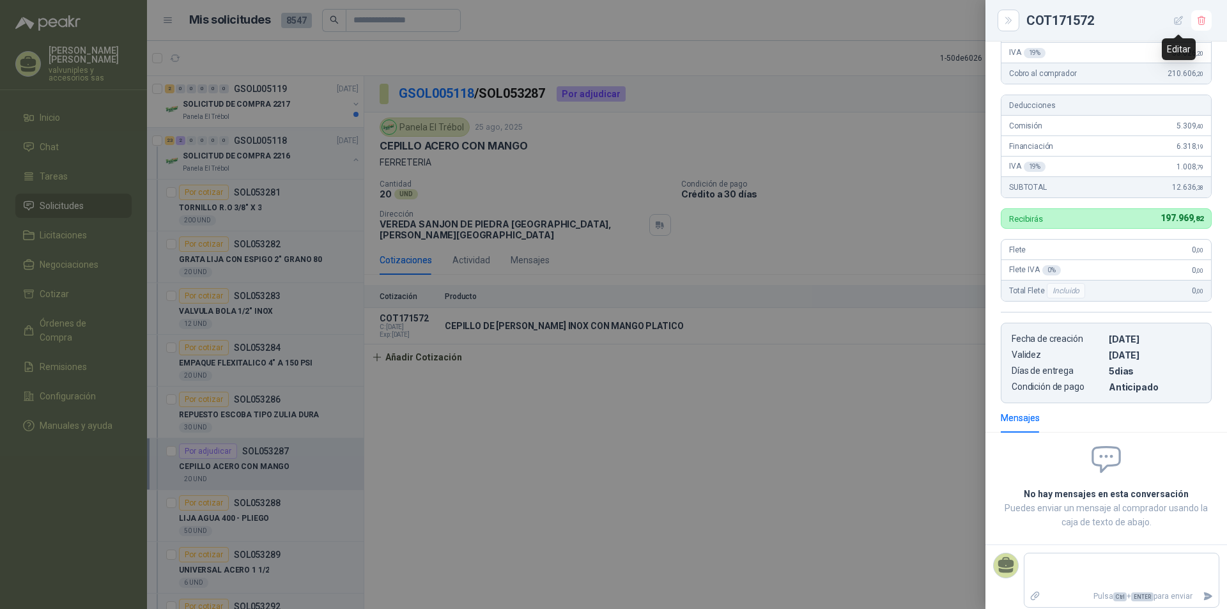
click at [1177, 19] on icon "button" at bounding box center [1178, 20] width 11 height 11
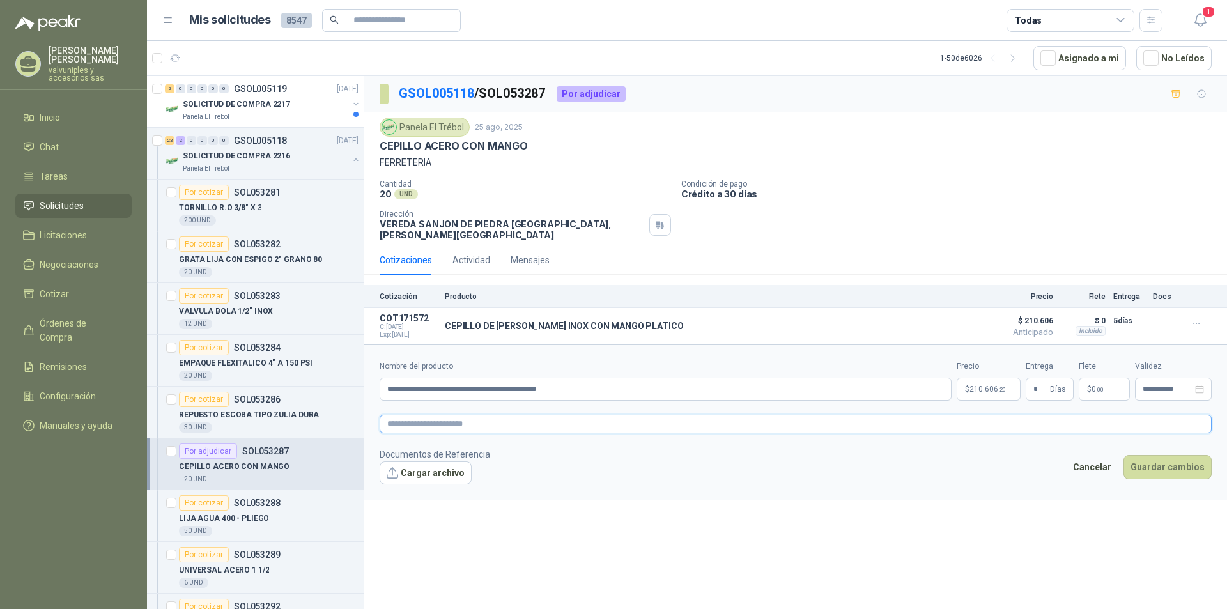
click at [440, 417] on textarea at bounding box center [796, 424] width 832 height 19
click at [410, 461] on button "Cargar archivo" at bounding box center [426, 472] width 92 height 23
click at [442, 415] on textarea at bounding box center [796, 424] width 832 height 19
click at [1172, 473] on button "Guardar cambios" at bounding box center [1167, 484] width 88 height 24
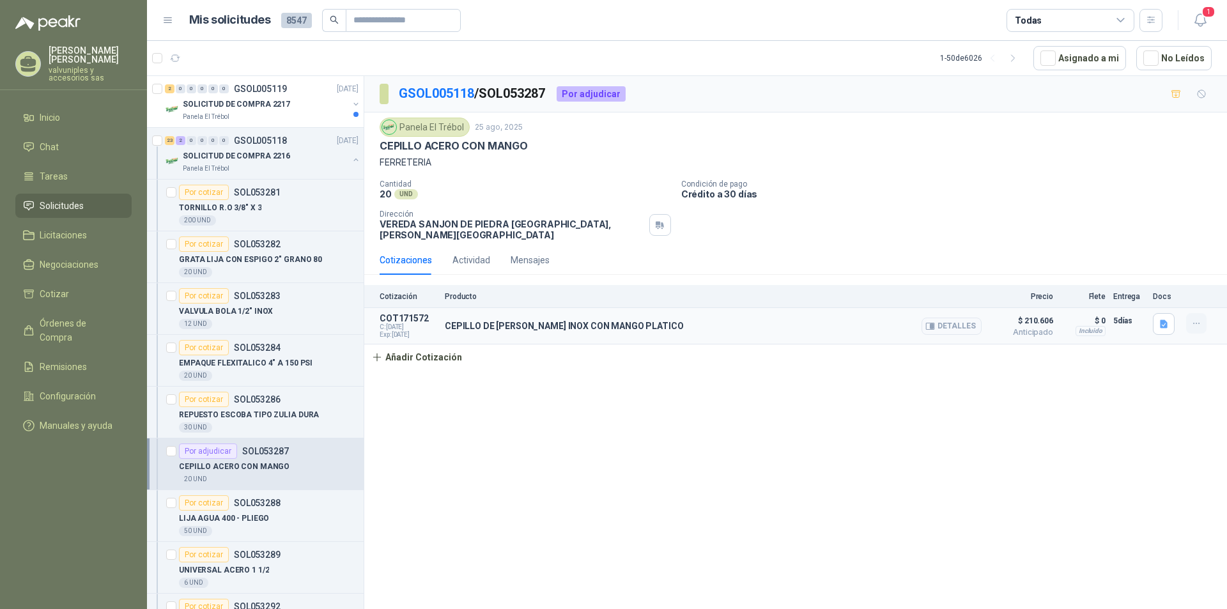
click at [1204, 313] on button "button" at bounding box center [1196, 323] width 20 height 20
drag, startPoint x: 1136, startPoint y: 424, endPoint x: 1125, endPoint y: 406, distance: 21.3
click at [1127, 411] on div "GSOL005118 / SOL053287 Por adjudicar Panela El Trébol 25 ago, 2025 CEPILLO ACER…" at bounding box center [795, 344] width 863 height 537
click at [973, 318] on button "Detalles" at bounding box center [951, 326] width 60 height 17
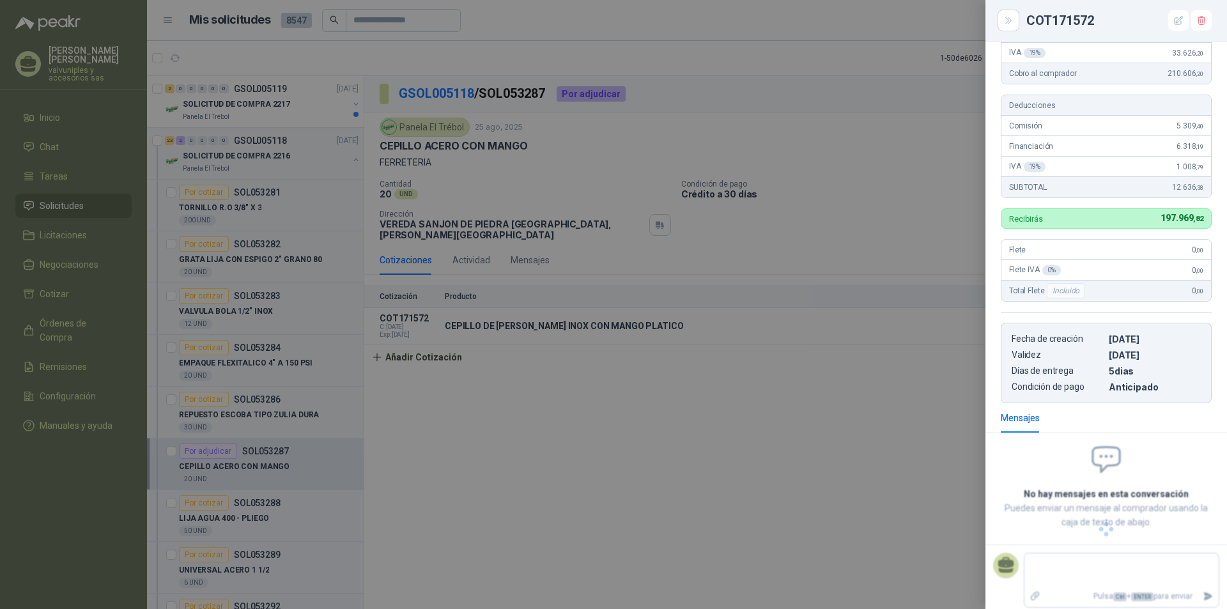
scroll to position [182, 0]
click at [967, 464] on div at bounding box center [613, 304] width 1227 height 609
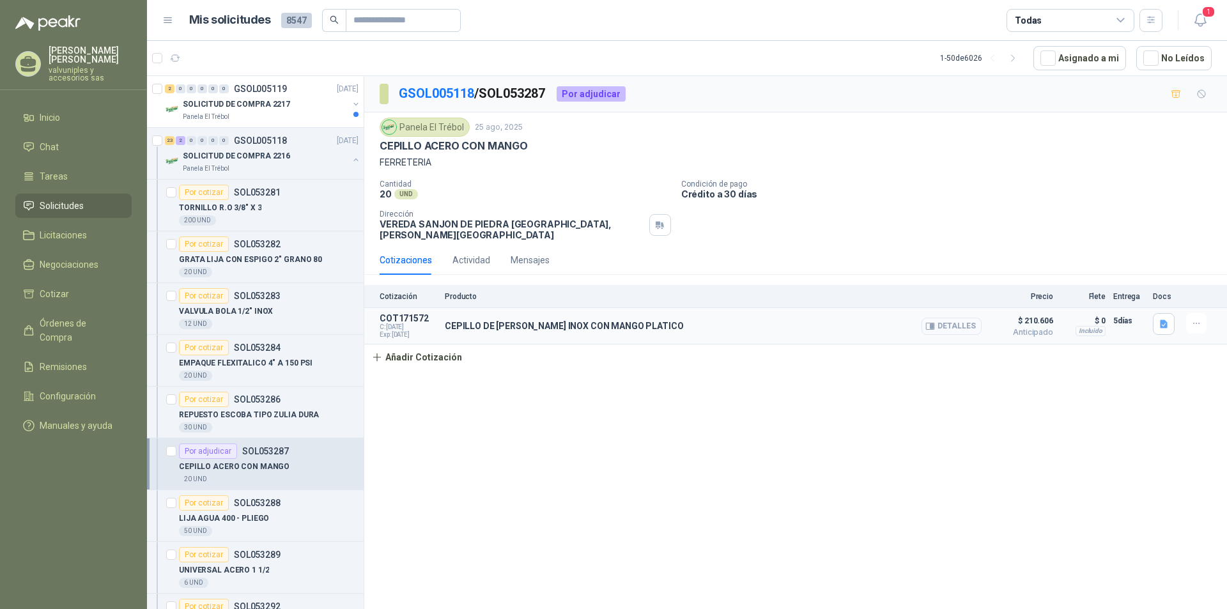
click at [962, 318] on button "Detalles" at bounding box center [951, 326] width 60 height 17
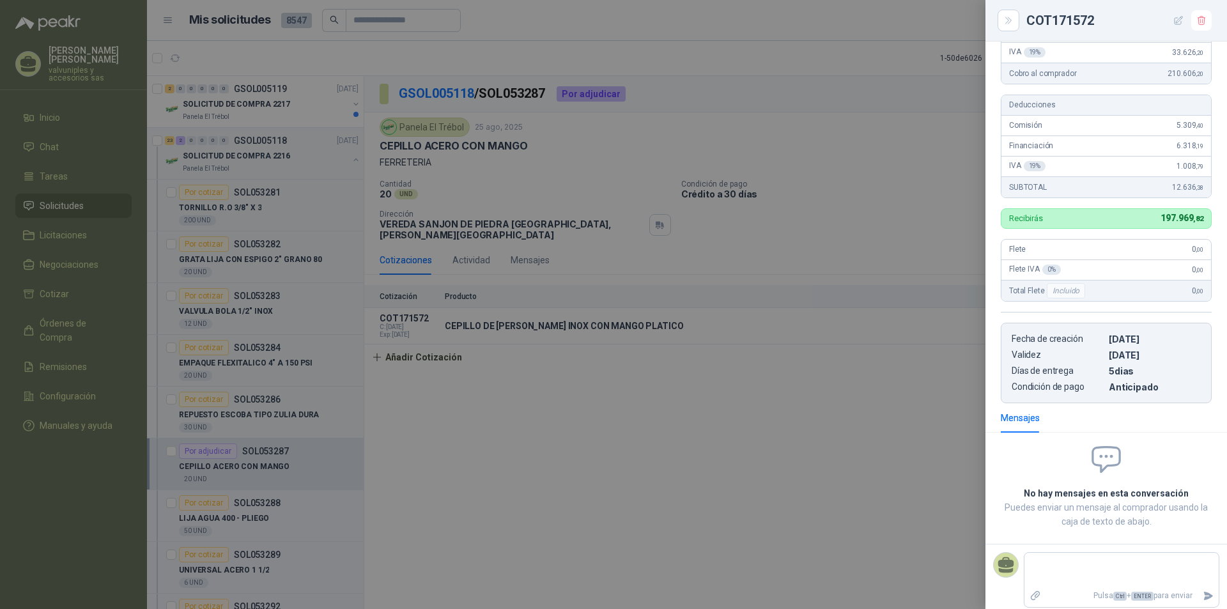
click at [1183, 18] on icon "button" at bounding box center [1178, 20] width 11 height 11
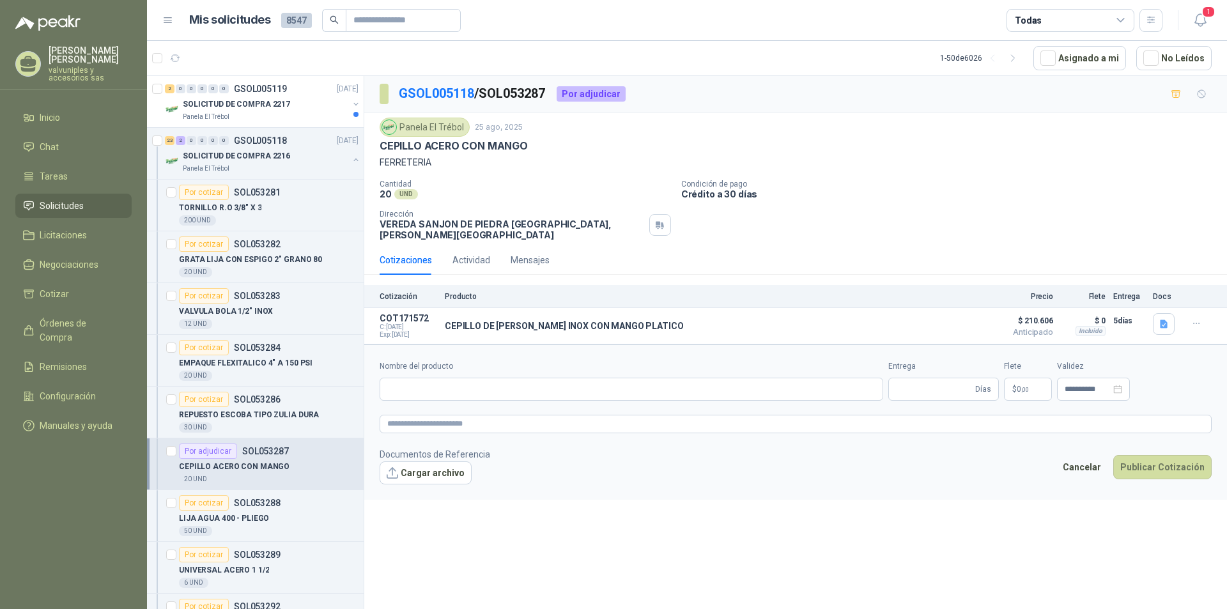
type input "**********"
type input "*"
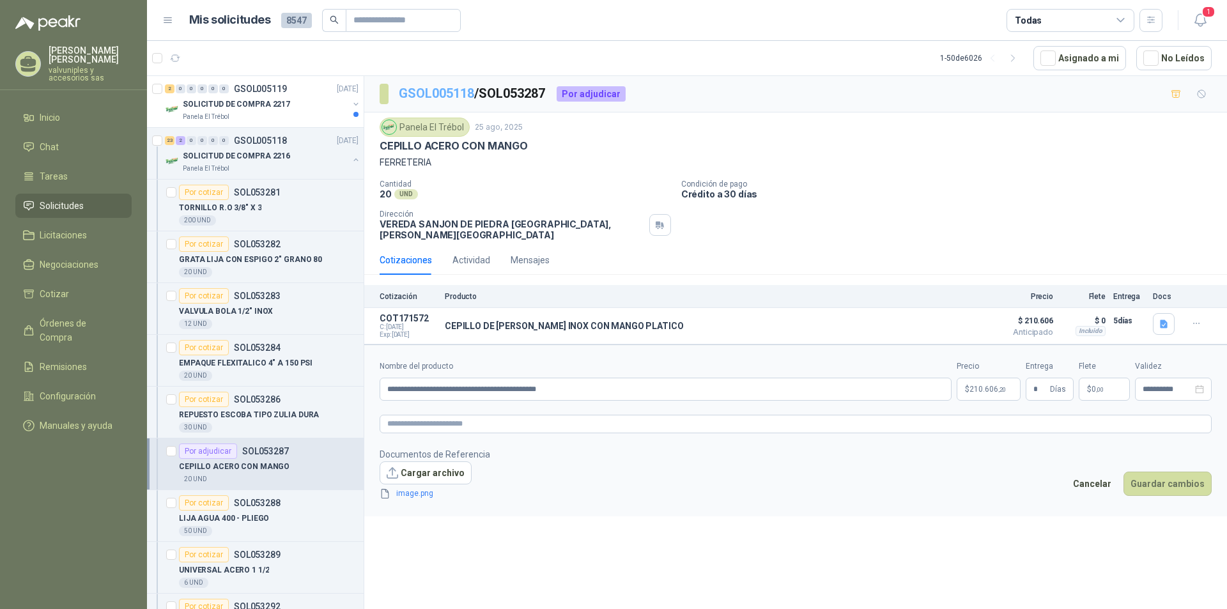
click at [422, 93] on link "GSOL005118" at bounding box center [436, 93] width 75 height 15
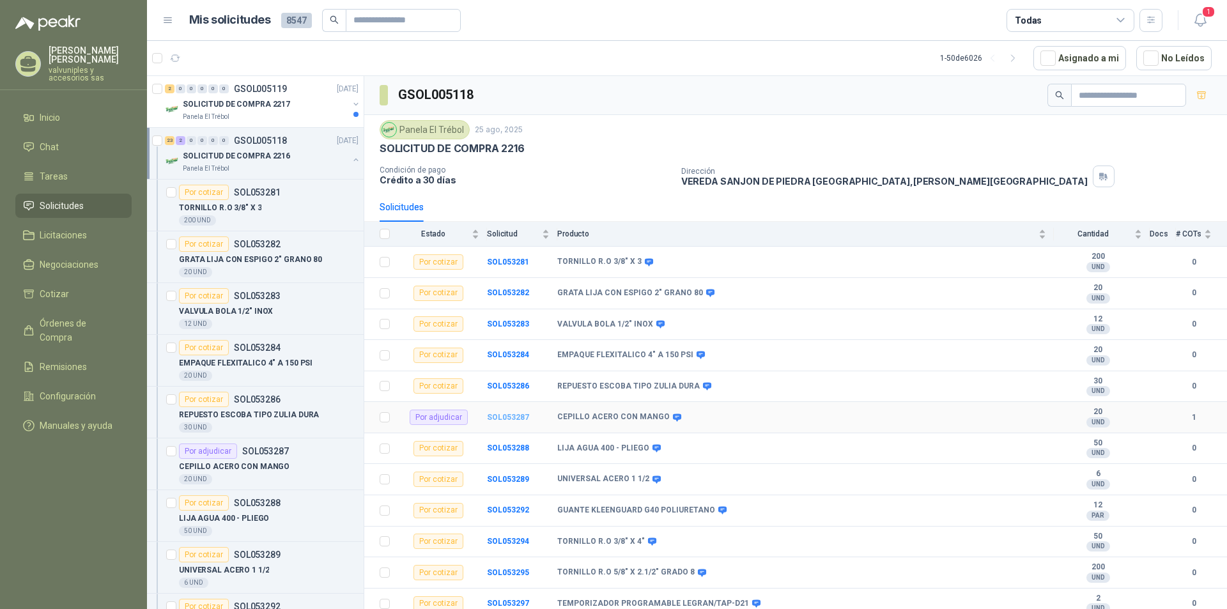
click at [519, 415] on b "SOL053287" at bounding box center [508, 417] width 42 height 9
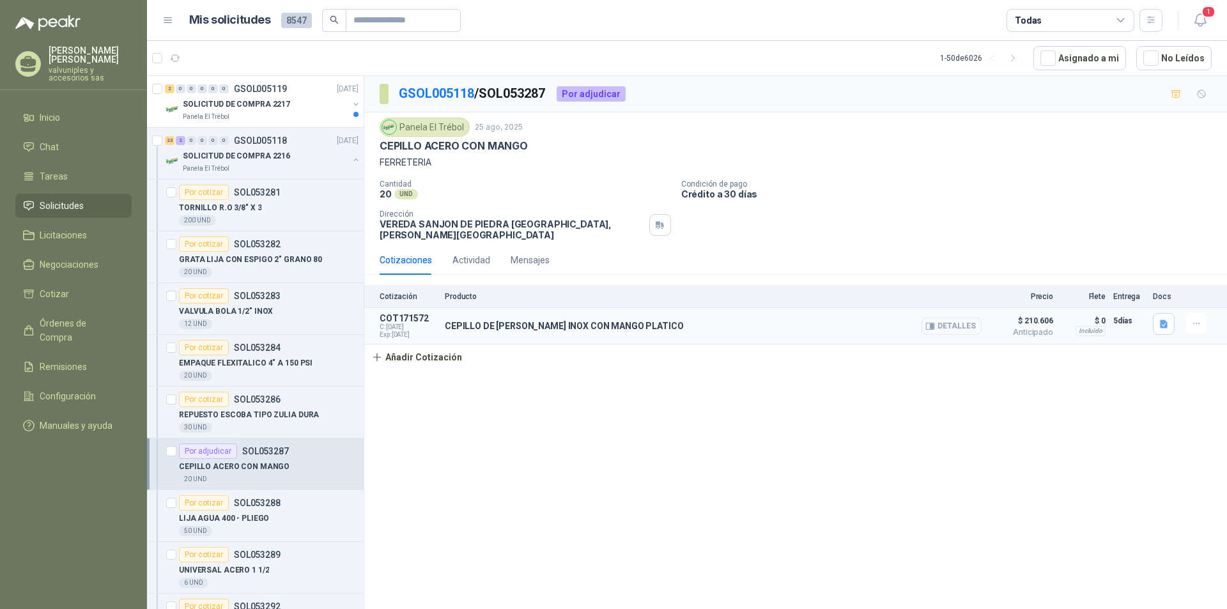
click at [974, 318] on button "Detalles" at bounding box center [951, 326] width 60 height 17
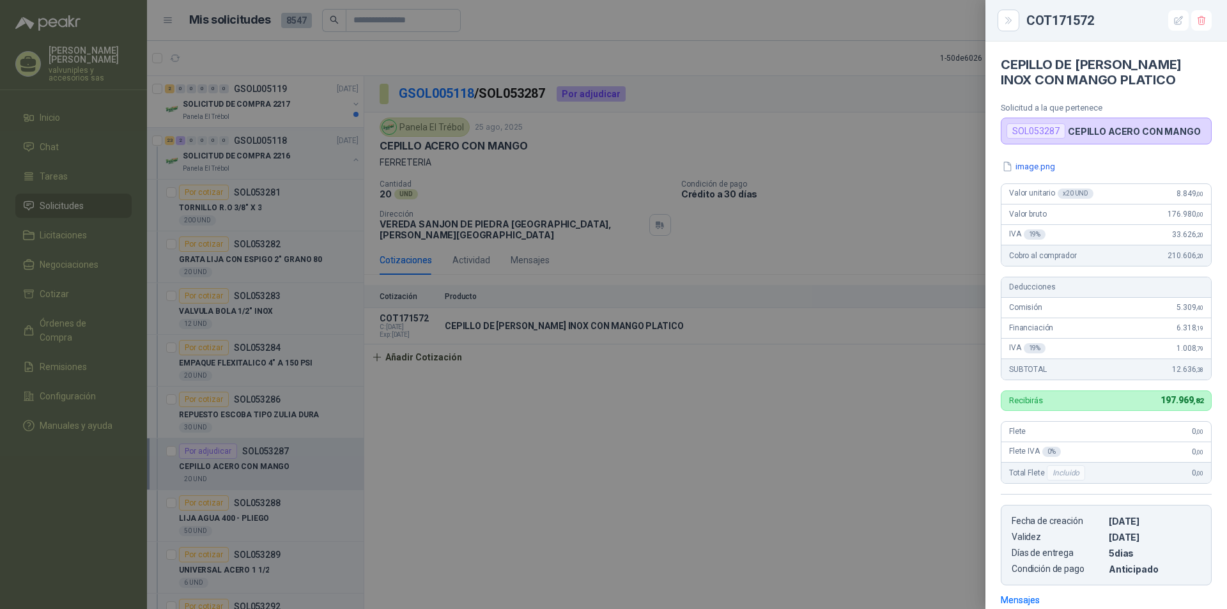
scroll to position [182, 0]
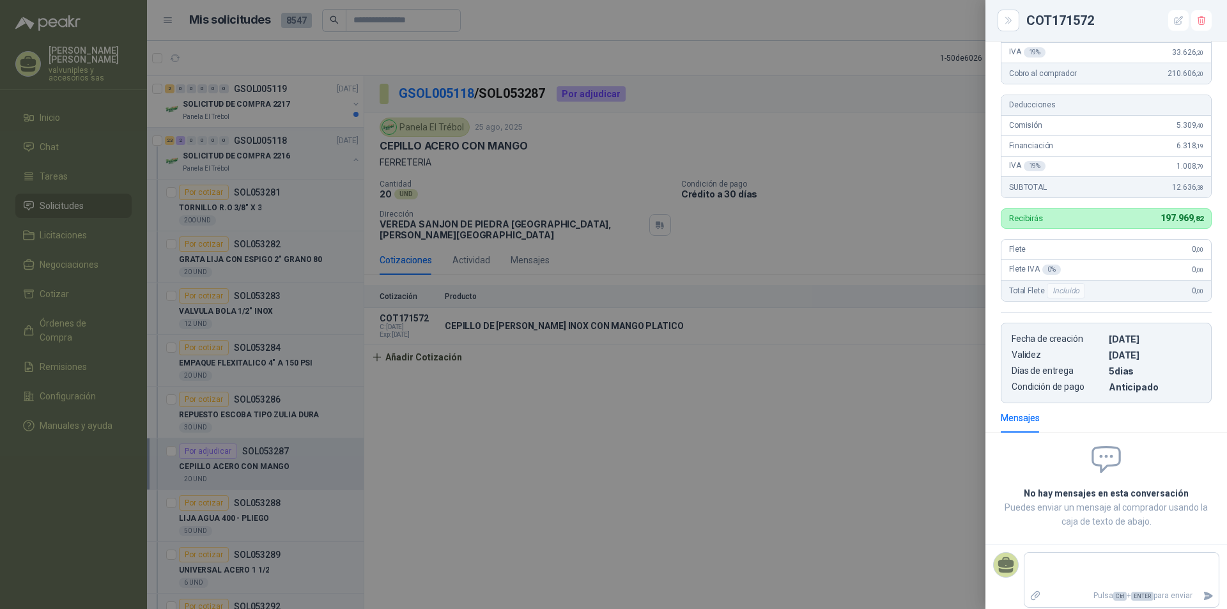
click at [1087, 77] on div "Cobro al comprador 210.606 ,20" at bounding box center [1106, 73] width 210 height 20
click at [1181, 19] on icon "button" at bounding box center [1178, 20] width 8 height 8
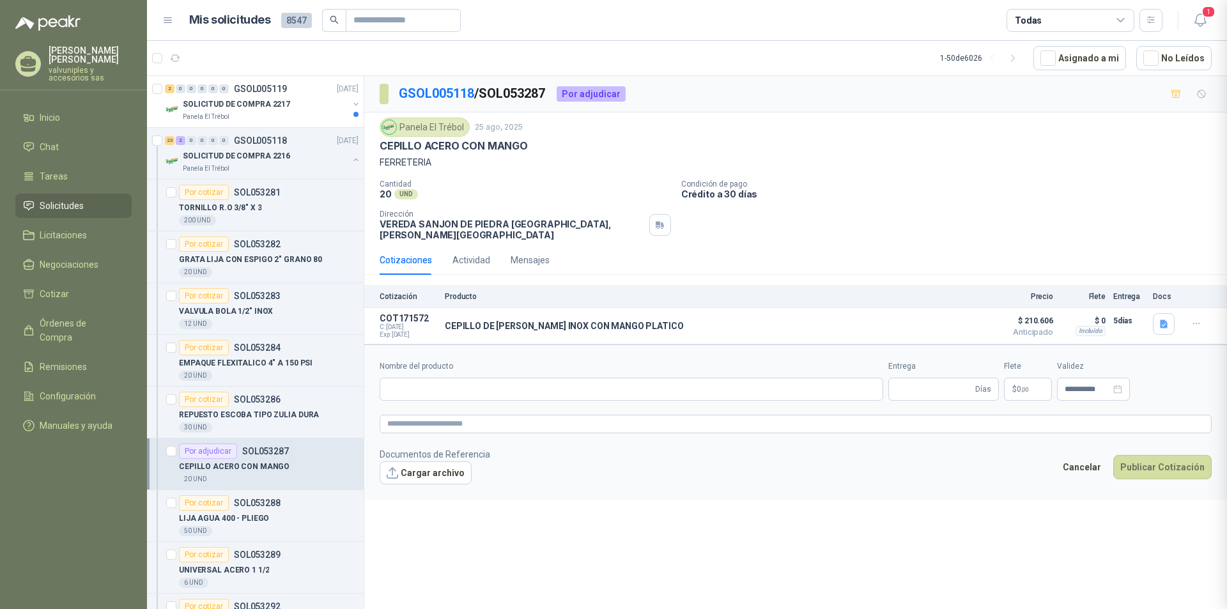
type input "**********"
type input "*"
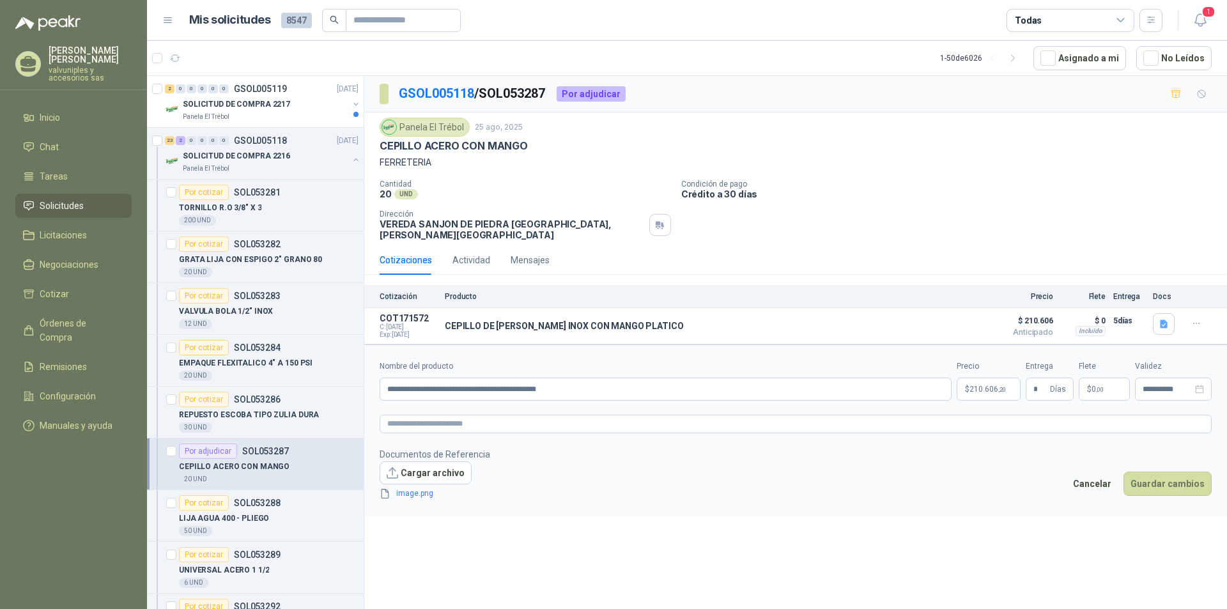
click at [997, 380] on body "TARQUINO GARCIA valvuniples y accesorios sas Inicio Chat Tareas Solicitudes Lic…" at bounding box center [613, 304] width 1227 height 609
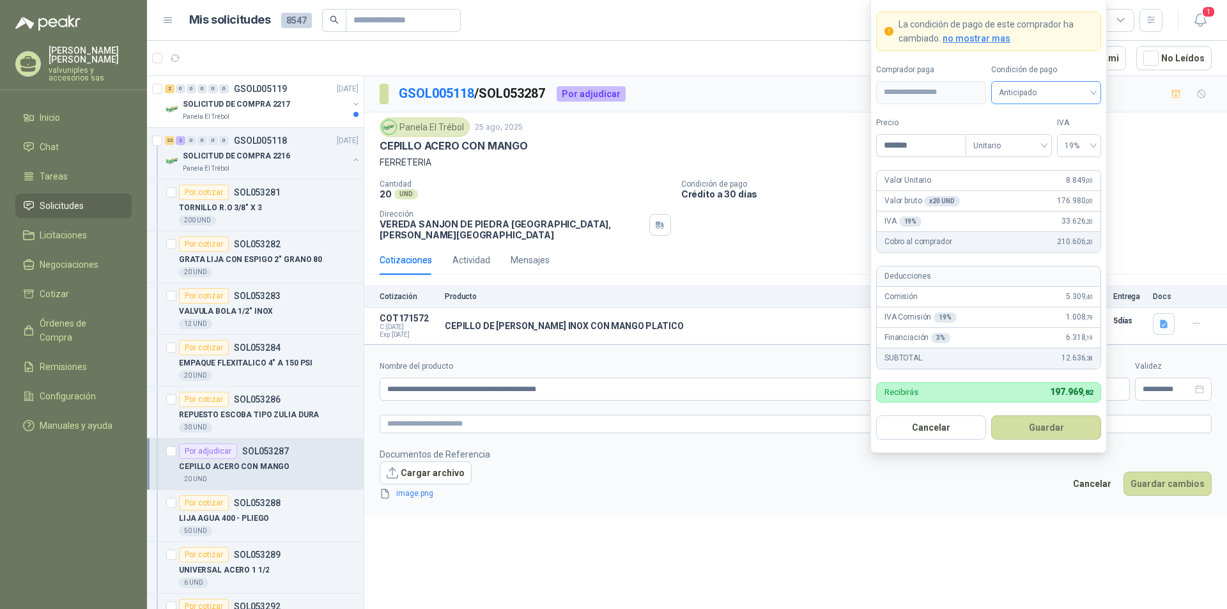
click at [1095, 89] on div "Anticipado" at bounding box center [1046, 92] width 110 height 23
click at [1038, 139] on div "Crédito a 30 días" at bounding box center [1045, 139] width 89 height 14
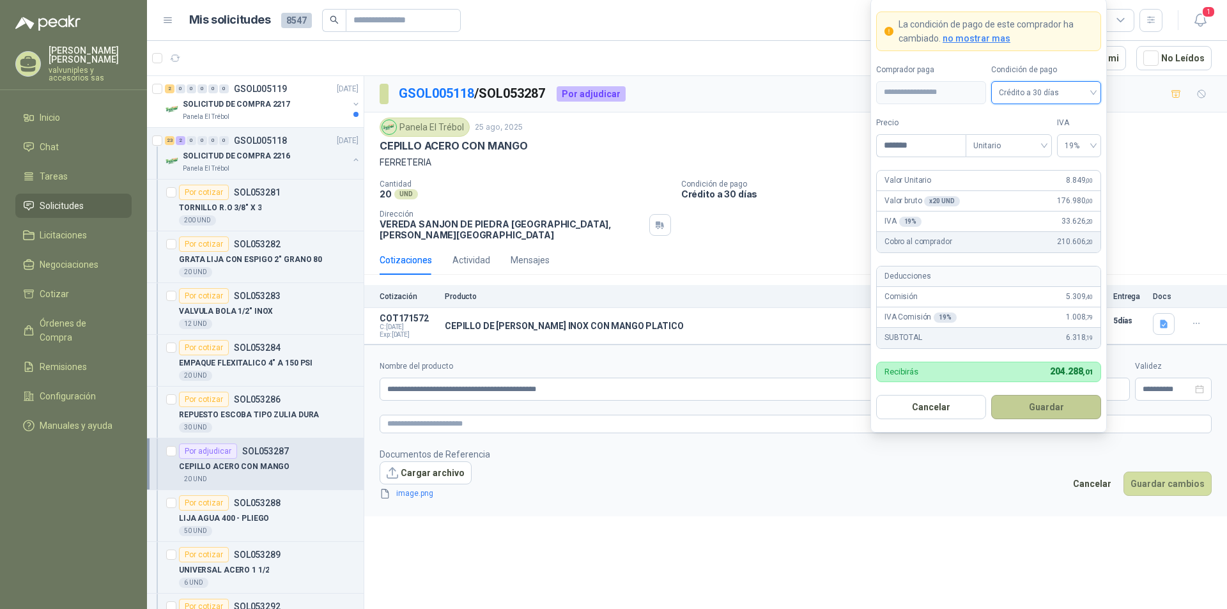
click at [1052, 404] on button "Guardar" at bounding box center [1046, 407] width 110 height 24
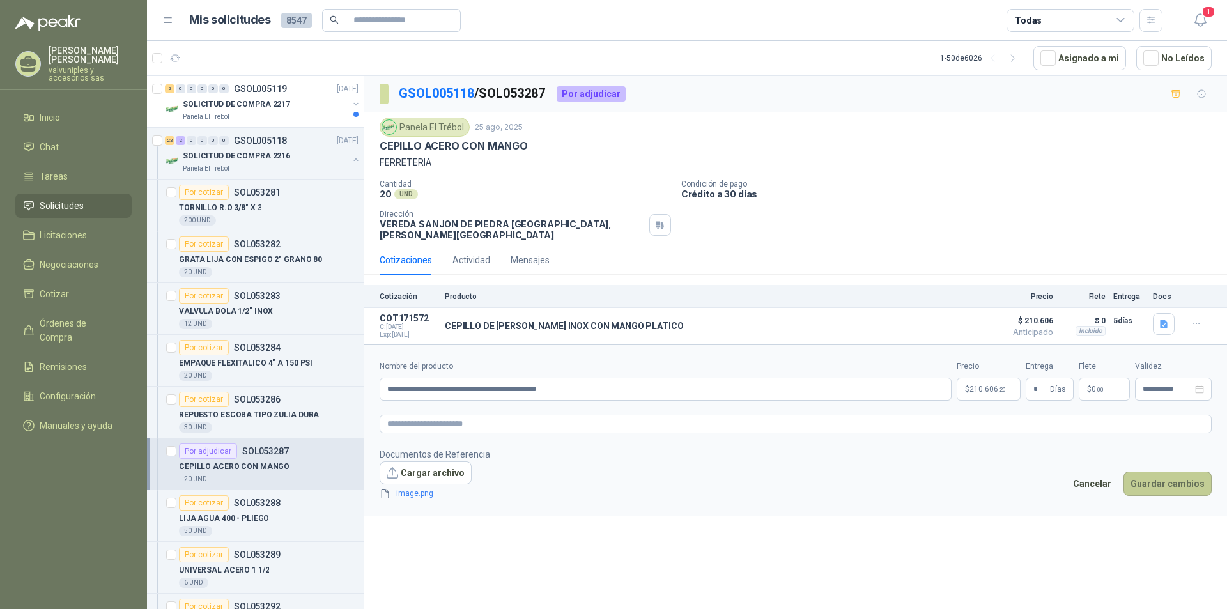
click at [1162, 476] on button "Guardar cambios" at bounding box center [1167, 484] width 88 height 24
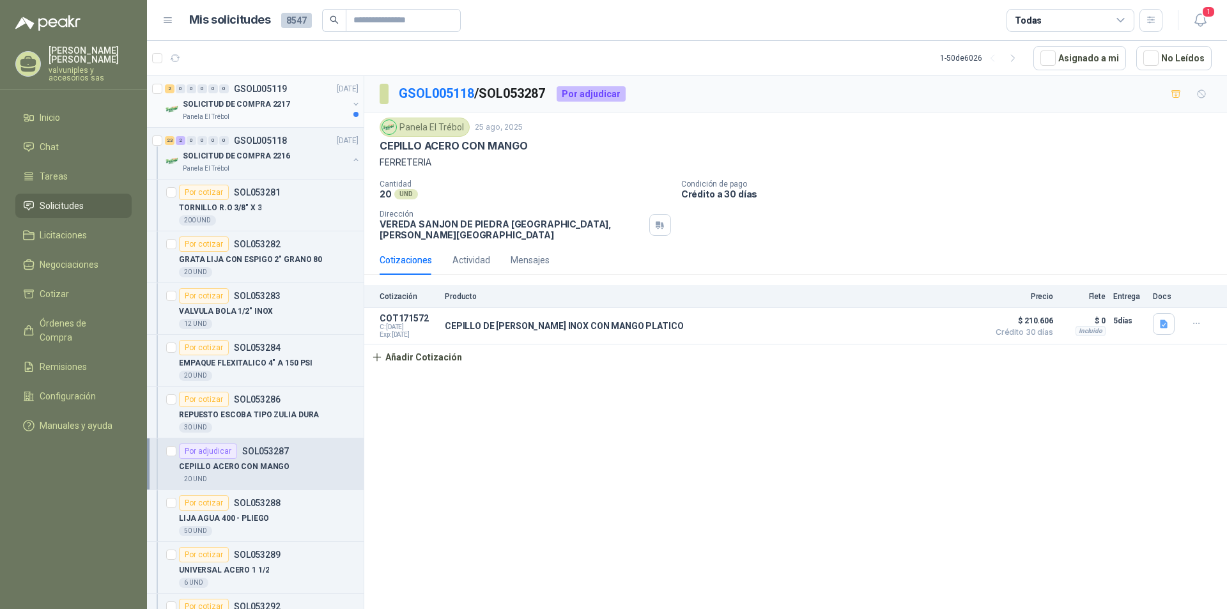
click at [211, 104] on p "SOLICITUD DE COMPRA 2217" at bounding box center [236, 104] width 107 height 12
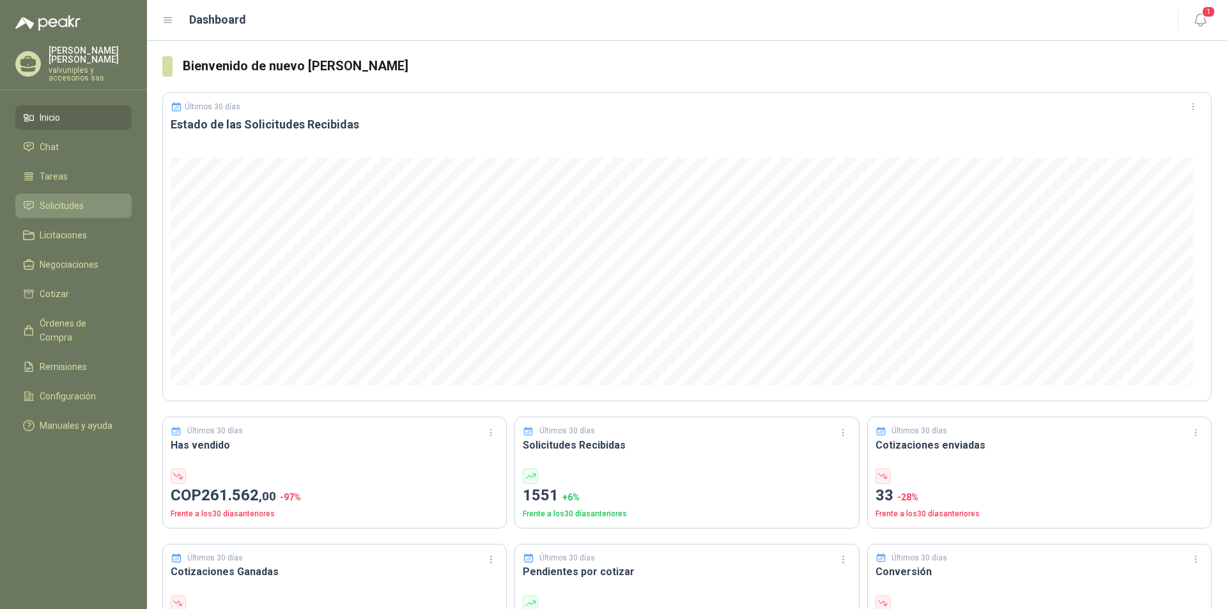
click at [66, 199] on span "Solicitudes" at bounding box center [62, 206] width 44 height 14
